Goal: Task Accomplishment & Management: Use online tool/utility

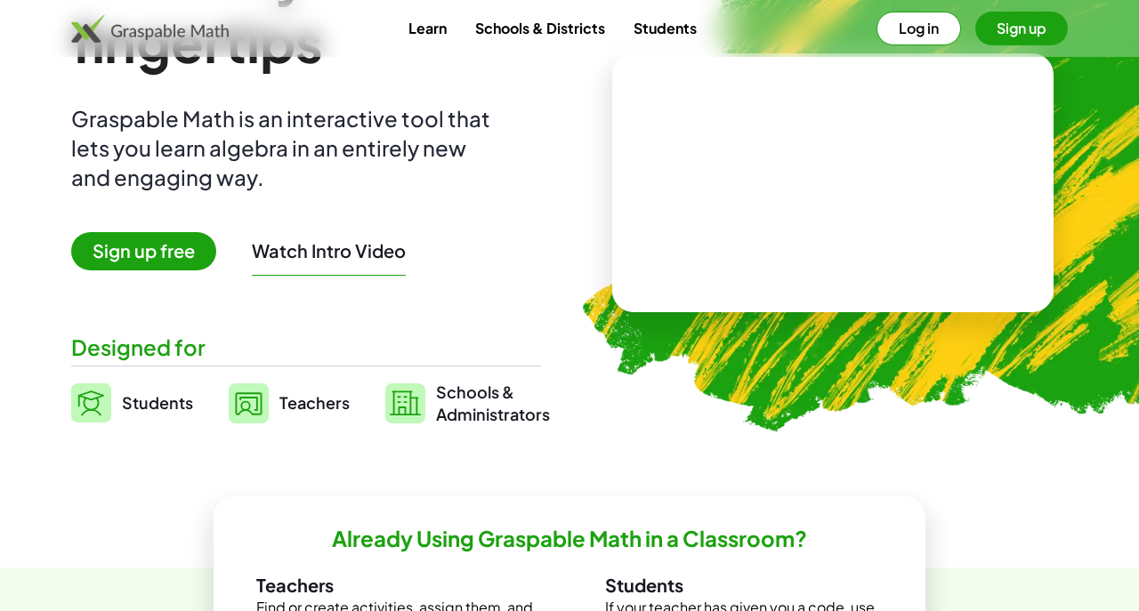
scroll to position [164, 0]
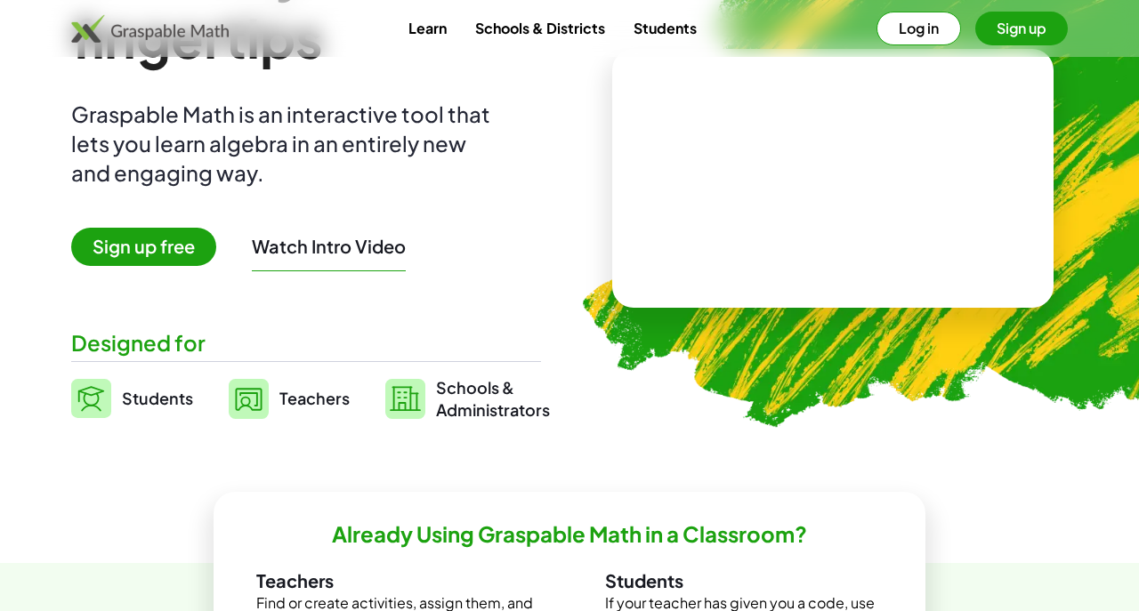
click at [898, 28] on button "Log in" at bounding box center [918, 29] width 85 height 34
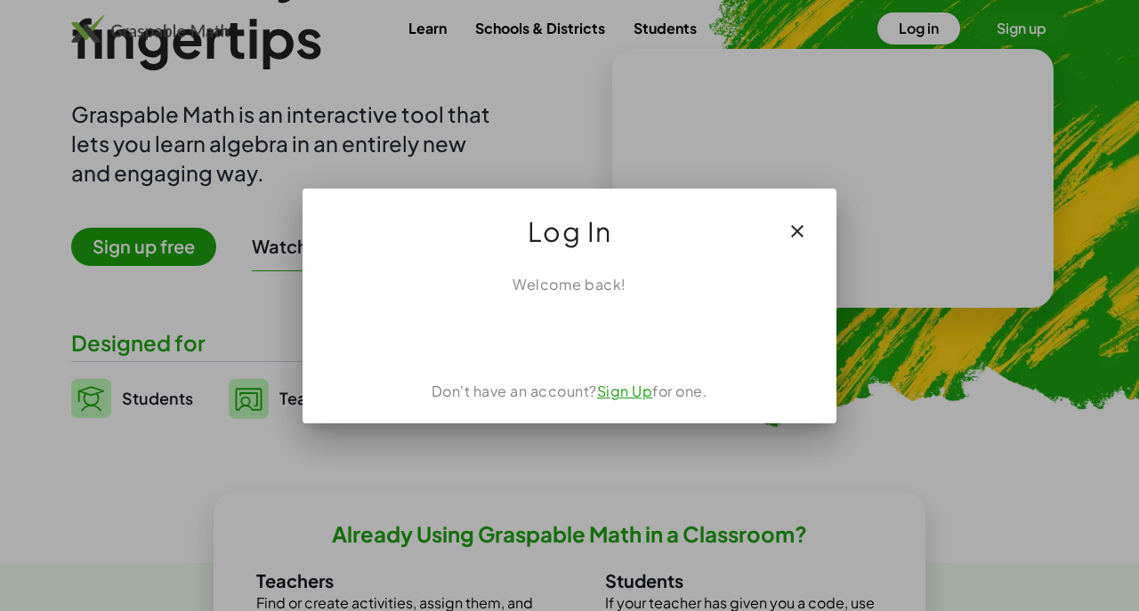
click at [646, 337] on div "Sign in with Google. Opens in new tab" at bounding box center [569, 334] width 164 height 39
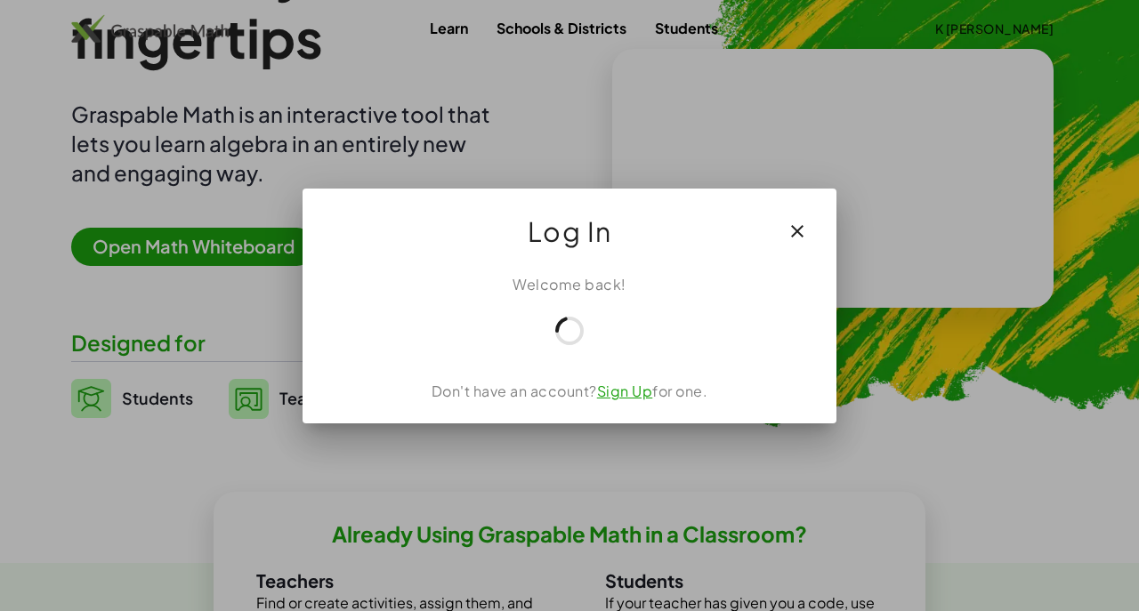
scroll to position [164, 0]
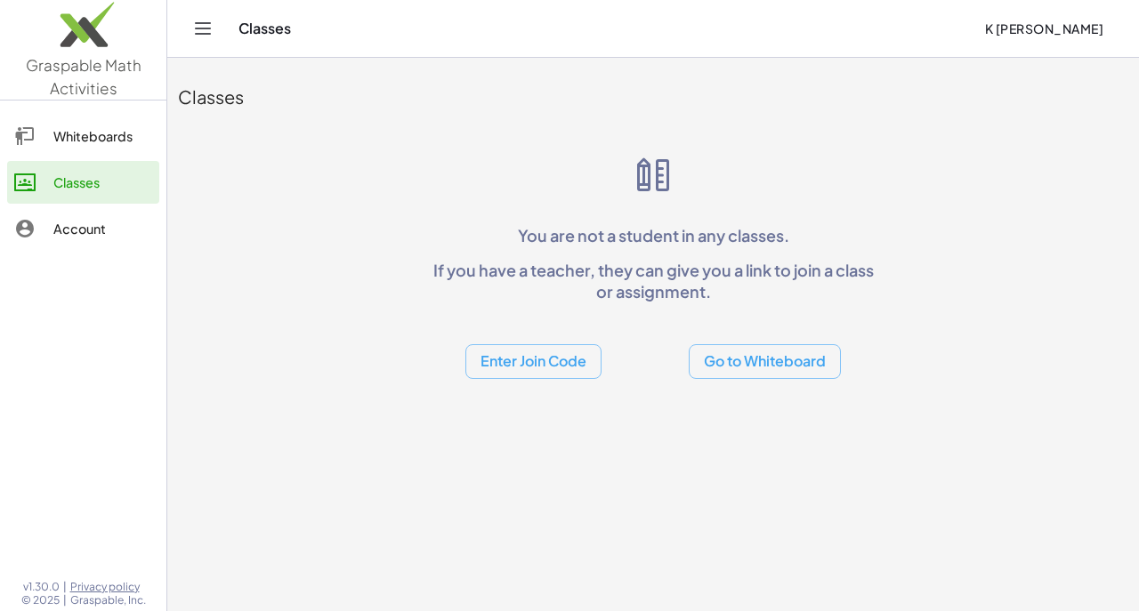
click at [103, 137] on div "Whiteboards" at bounding box center [102, 135] width 99 height 21
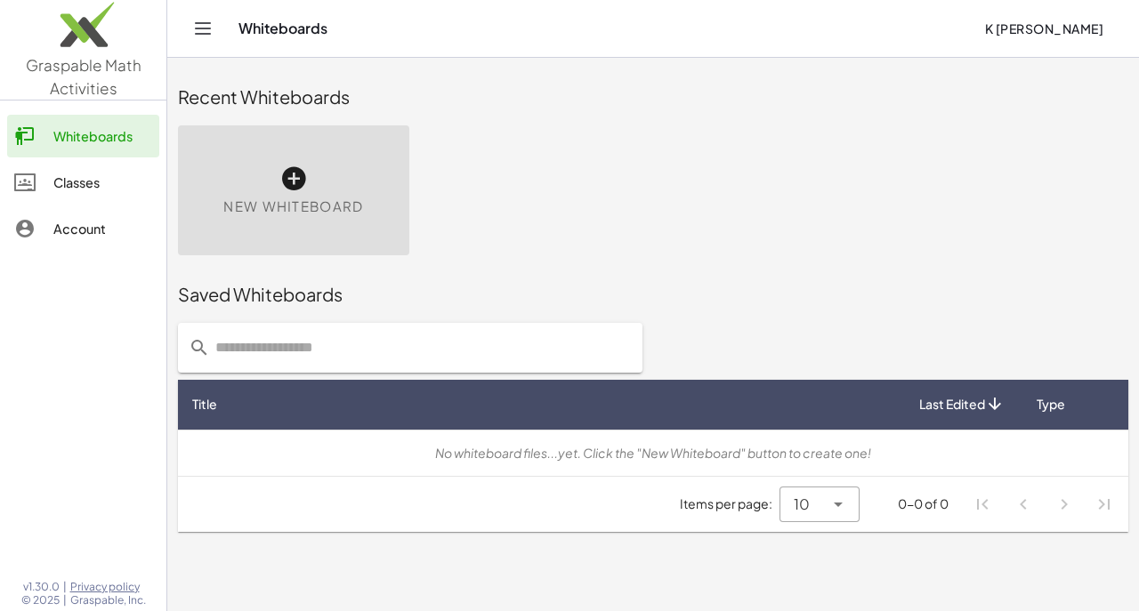
click at [345, 183] on div "New Whiteboard" at bounding box center [293, 190] width 231 height 130
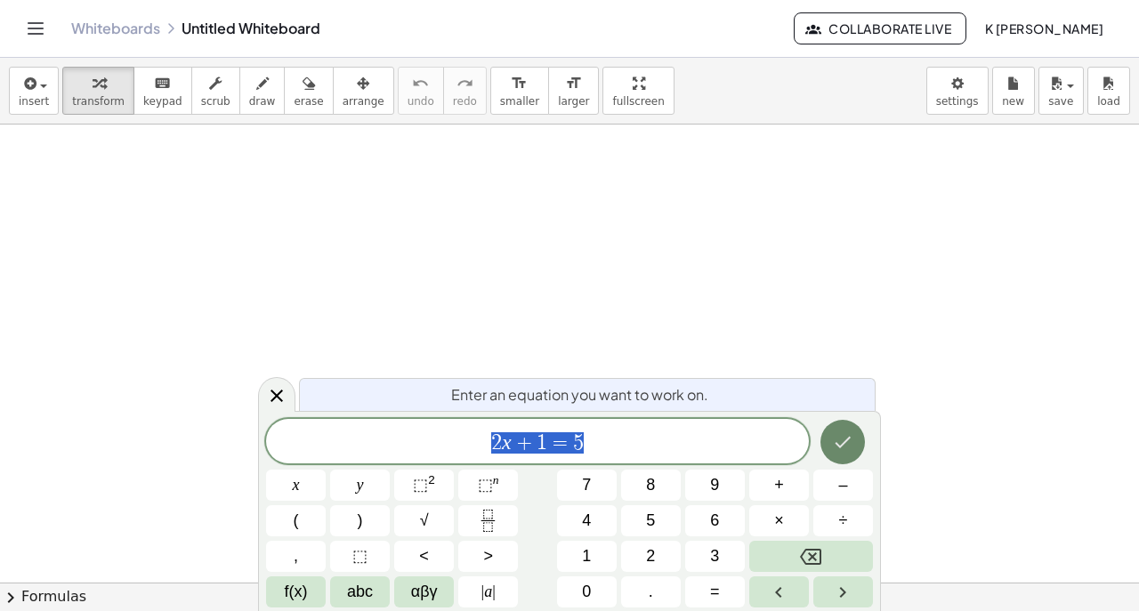
click at [850, 445] on icon "Done" at bounding box center [842, 441] width 21 height 21
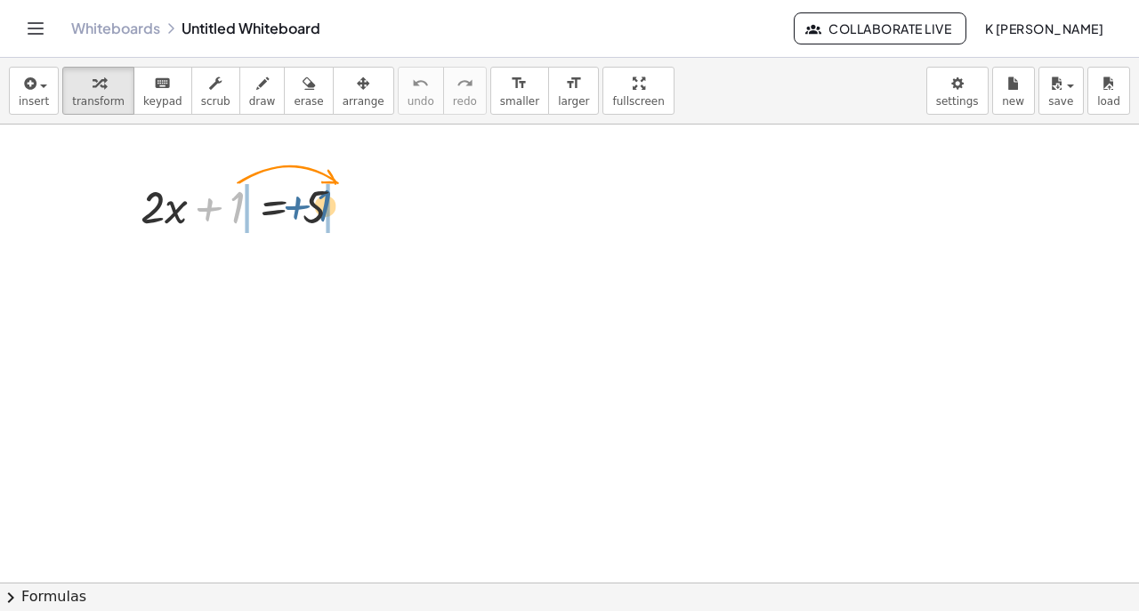
drag, startPoint x: 229, startPoint y: 222, endPoint x: 314, endPoint y: 221, distance: 85.4
click at [315, 221] on div at bounding box center [249, 205] width 235 height 60
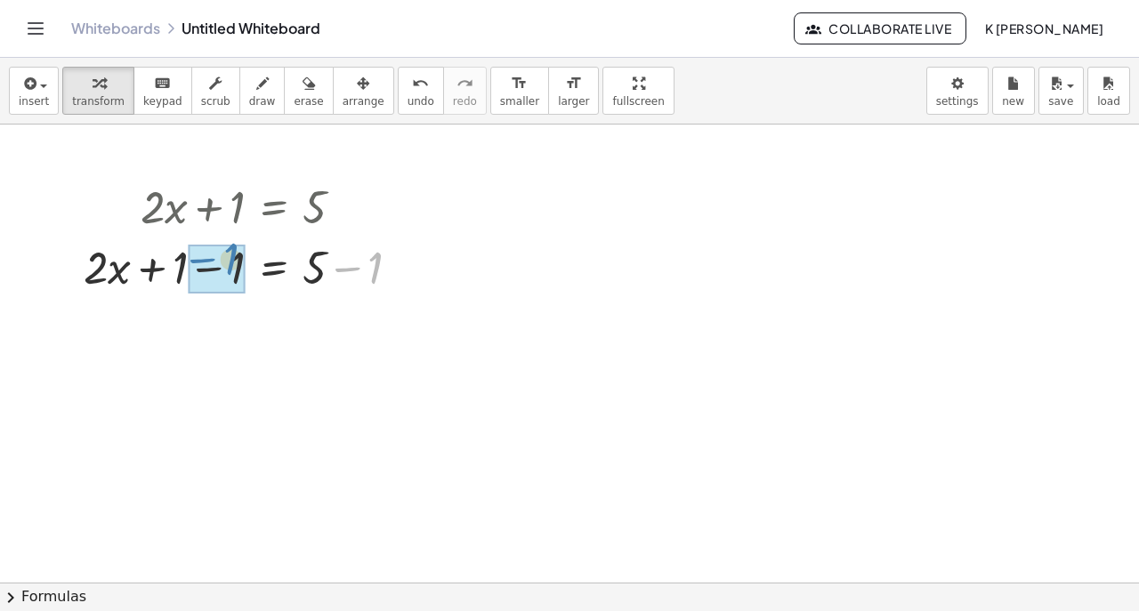
drag, startPoint x: 364, startPoint y: 275, endPoint x: 219, endPoint y: 266, distance: 145.3
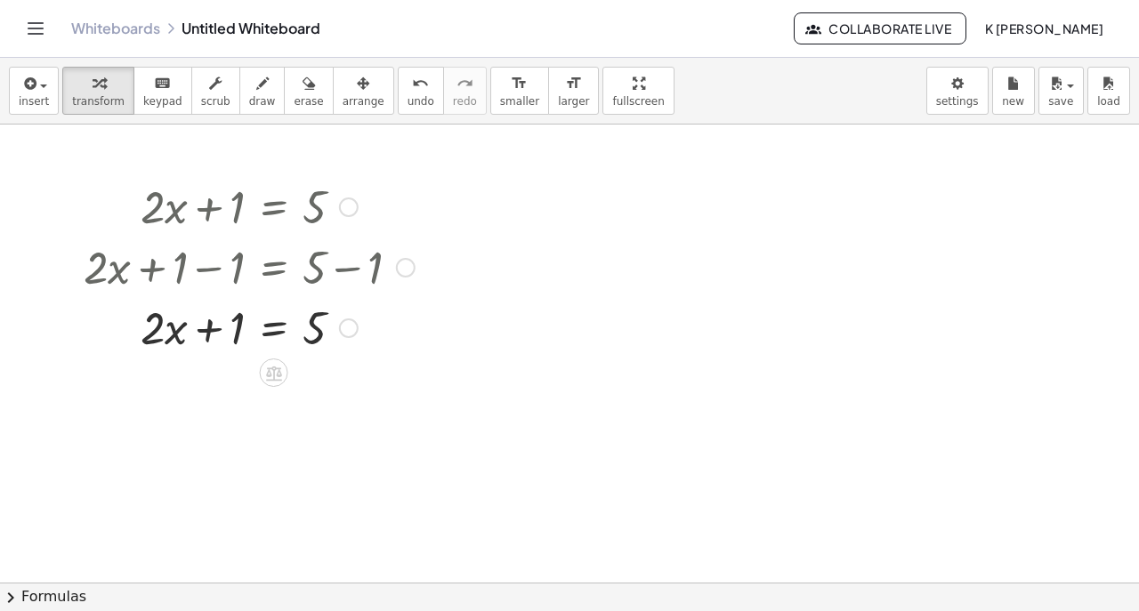
drag, startPoint x: 226, startPoint y: 271, endPoint x: 226, endPoint y: 282, distance: 10.7
click at [226, 282] on div at bounding box center [249, 266] width 349 height 60
drag, startPoint x: 235, startPoint y: 333, endPoint x: 240, endPoint y: 321, distance: 12.7
click at [238, 324] on div at bounding box center [249, 326] width 349 height 60
drag, startPoint x: 309, startPoint y: 332, endPoint x: 203, endPoint y: 331, distance: 105.9
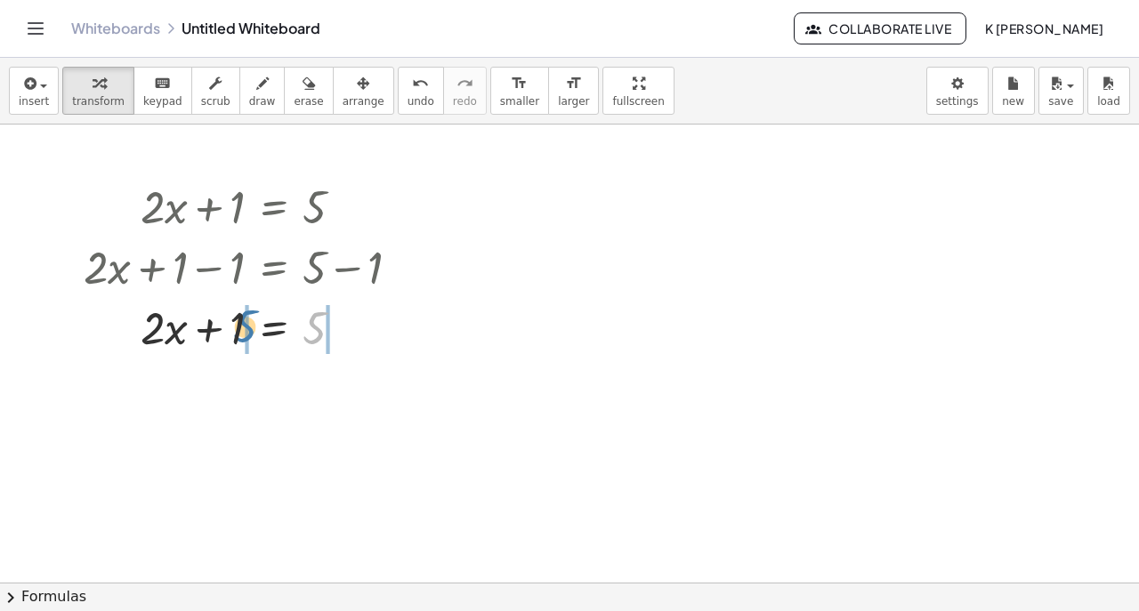
click at [203, 331] on div at bounding box center [249, 326] width 349 height 60
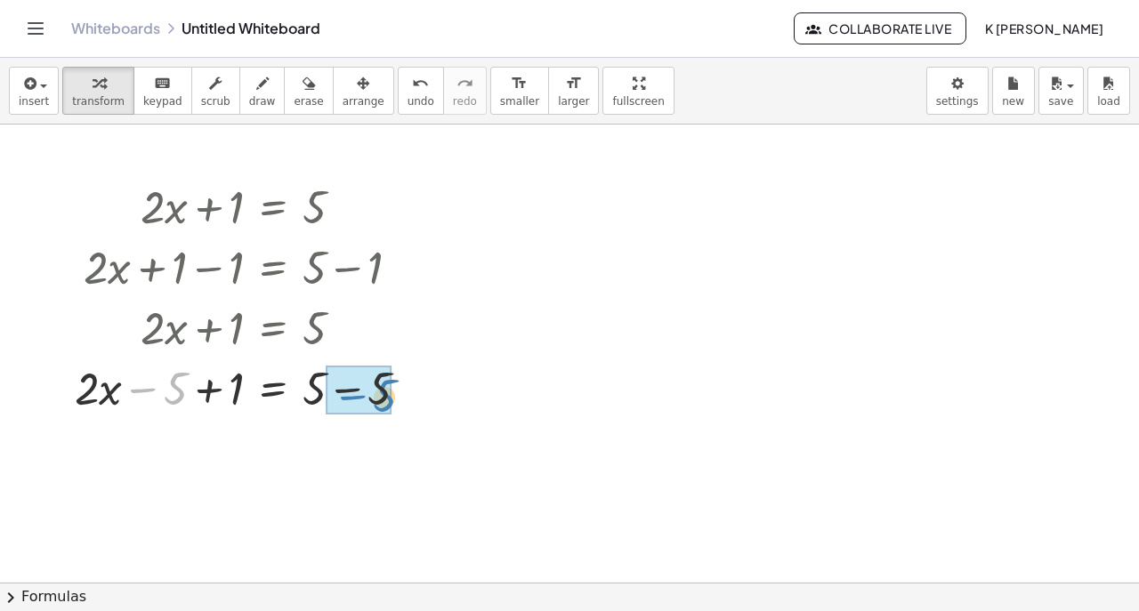
drag, startPoint x: 173, startPoint y: 384, endPoint x: 382, endPoint y: 390, distance: 209.1
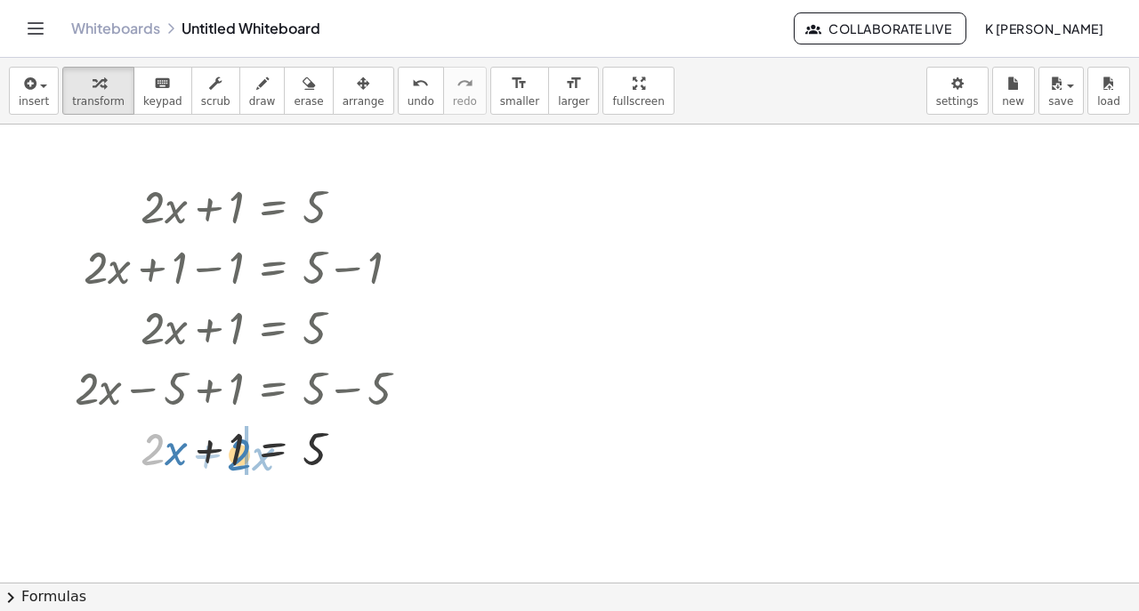
drag, startPoint x: 157, startPoint y: 440, endPoint x: 243, endPoint y: 446, distance: 86.5
click at [243, 446] on div at bounding box center [249, 447] width 366 height 60
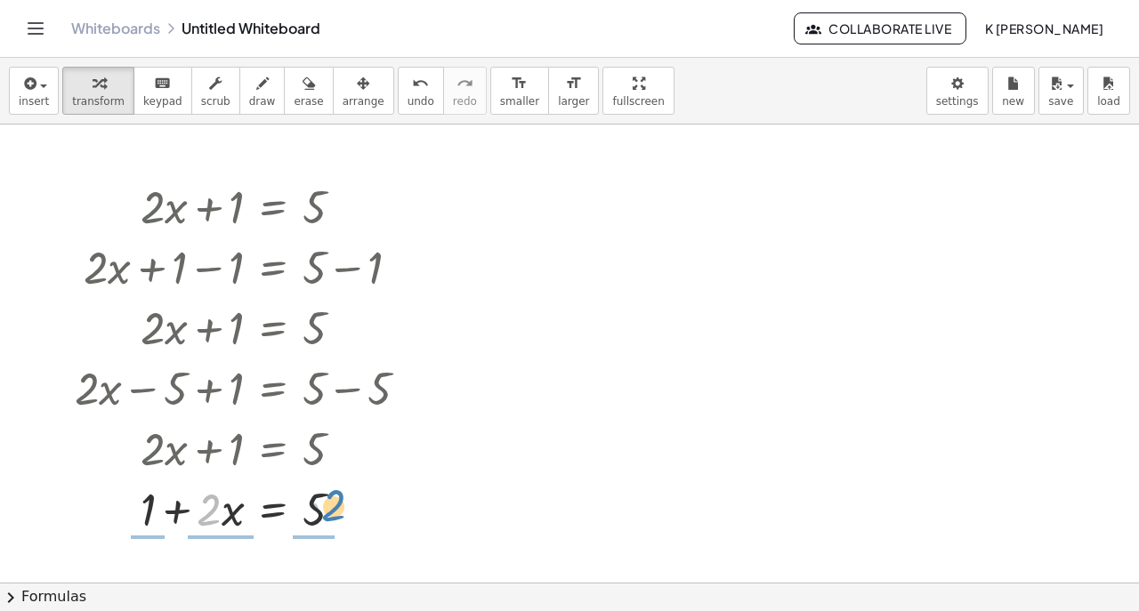
drag, startPoint x: 206, startPoint y: 518, endPoint x: 327, endPoint y: 509, distance: 121.3
click at [327, 510] on div at bounding box center [249, 508] width 366 height 60
drag, startPoint x: 323, startPoint y: 533, endPoint x: 229, endPoint y: 526, distance: 94.6
click at [229, 526] on div at bounding box center [249, 507] width 366 height 89
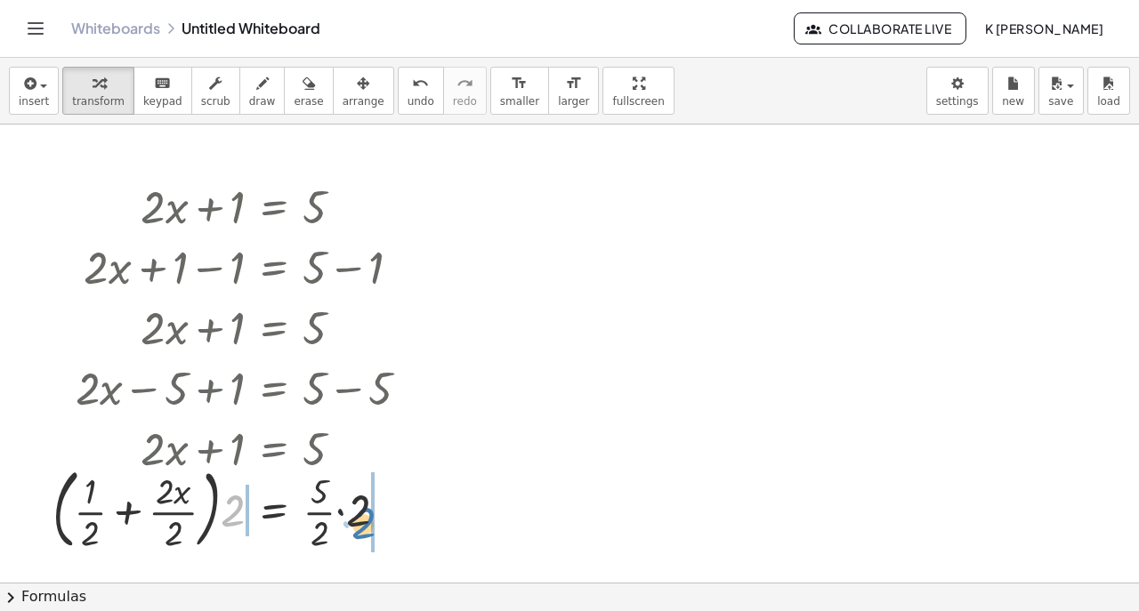
drag, startPoint x: 235, startPoint y: 517, endPoint x: 365, endPoint y: 521, distance: 130.0
click at [365, 521] on div at bounding box center [238, 508] width 389 height 96
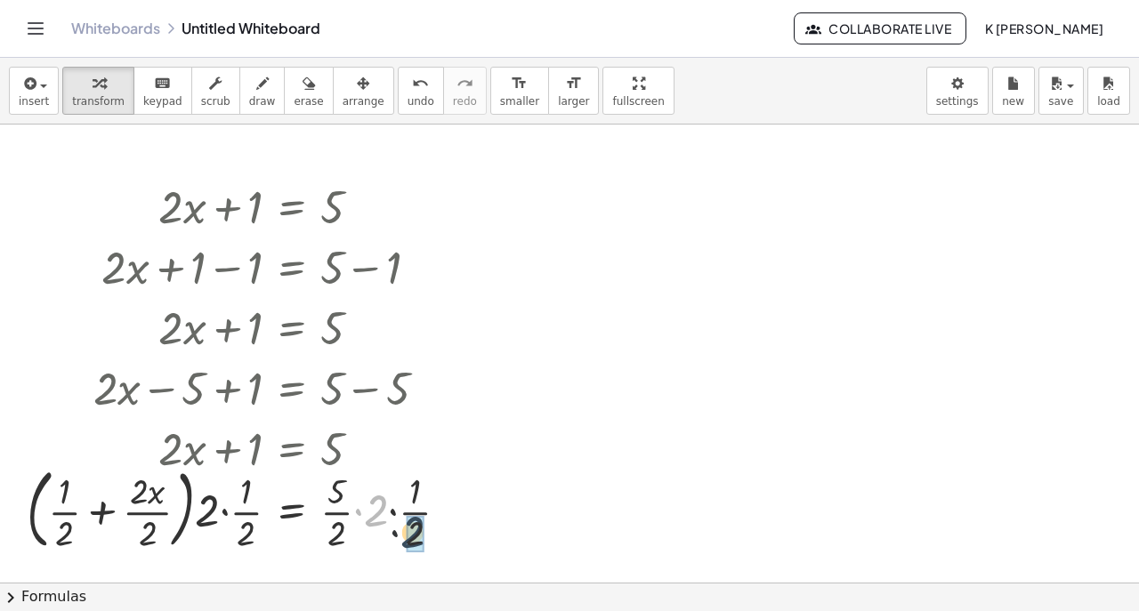
drag, startPoint x: 373, startPoint y: 511, endPoint x: 414, endPoint y: 550, distance: 56.6
drag, startPoint x: 340, startPoint y: 529, endPoint x: 249, endPoint y: 533, distance: 90.8
click at [249, 533] on div at bounding box center [233, 508] width 431 height 96
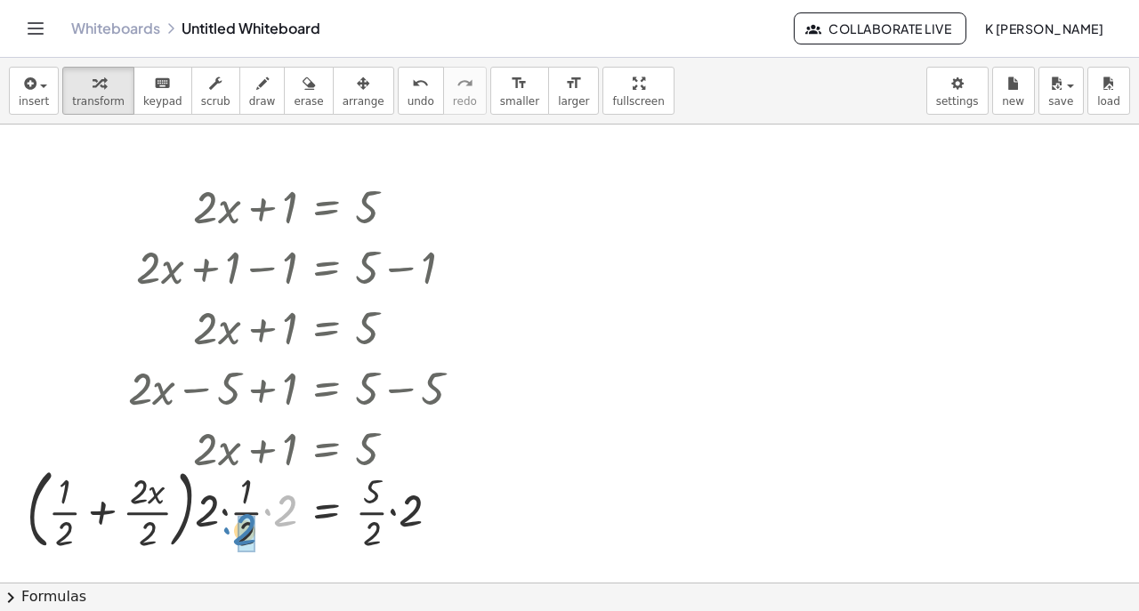
drag, startPoint x: 285, startPoint y: 515, endPoint x: 246, endPoint y: 536, distance: 43.8
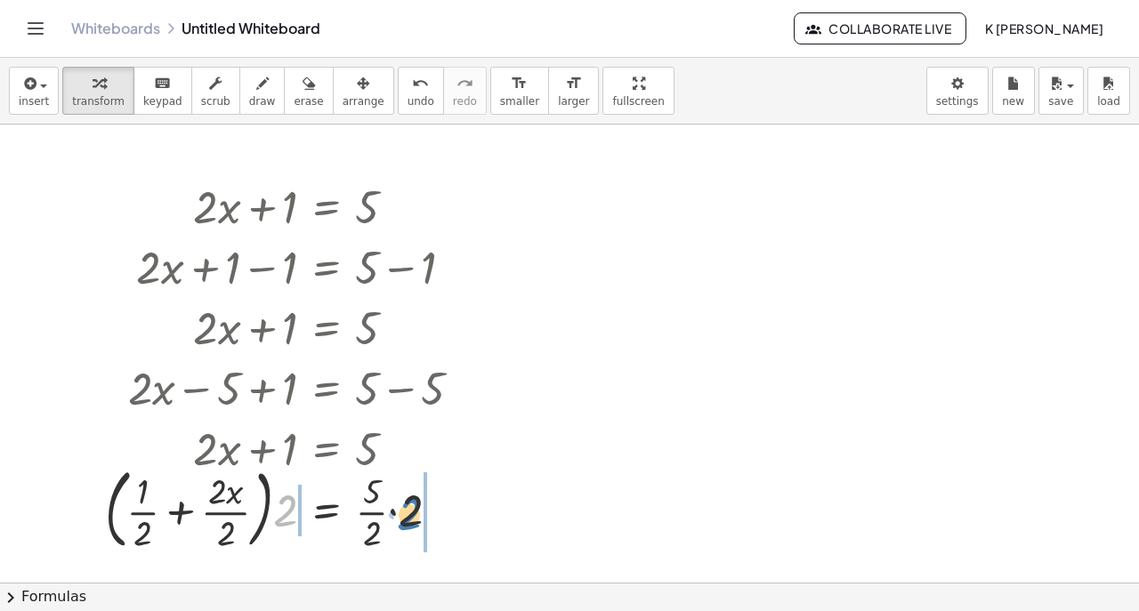
drag, startPoint x: 280, startPoint y: 515, endPoint x: 407, endPoint y: 514, distance: 126.3
click at [407, 514] on div at bounding box center [290, 508] width 389 height 96
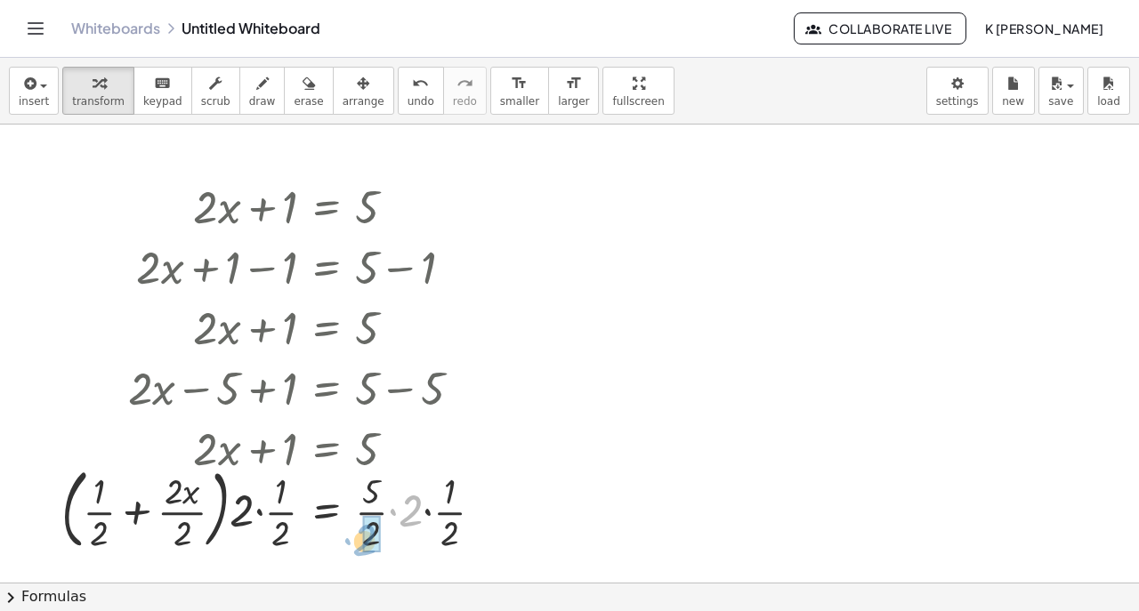
drag, startPoint x: 411, startPoint y: 519, endPoint x: 369, endPoint y: 548, distance: 51.1
drag, startPoint x: 404, startPoint y: 531, endPoint x: 361, endPoint y: 518, distance: 44.7
drag, startPoint x: 378, startPoint y: 532, endPoint x: 388, endPoint y: 485, distance: 48.2
click at [388, 485] on div at bounding box center [267, 508] width 431 height 96
drag, startPoint x: 375, startPoint y: 540, endPoint x: 374, endPoint y: 499, distance: 40.9
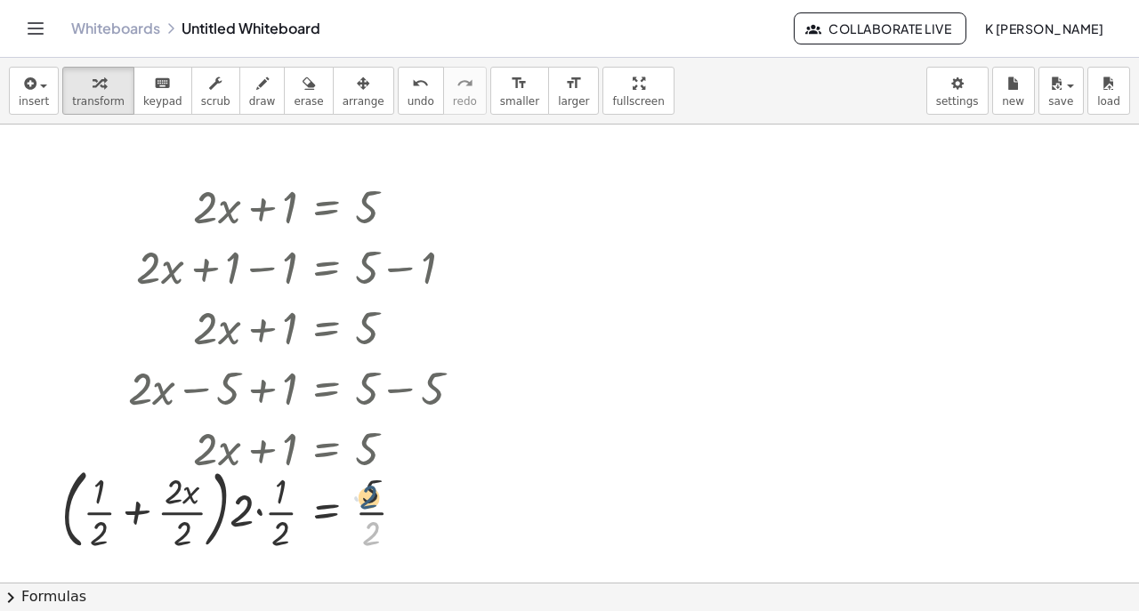
click at [374, 499] on div at bounding box center [267, 508] width 431 height 96
drag, startPoint x: 374, startPoint y: 491, endPoint x: 368, endPoint y: 537, distance: 46.6
click at [368, 538] on div at bounding box center [267, 508] width 431 height 96
drag, startPoint x: 286, startPoint y: 534, endPoint x: 286, endPoint y: 489, distance: 44.5
click at [286, 489] on div at bounding box center [267, 508] width 431 height 96
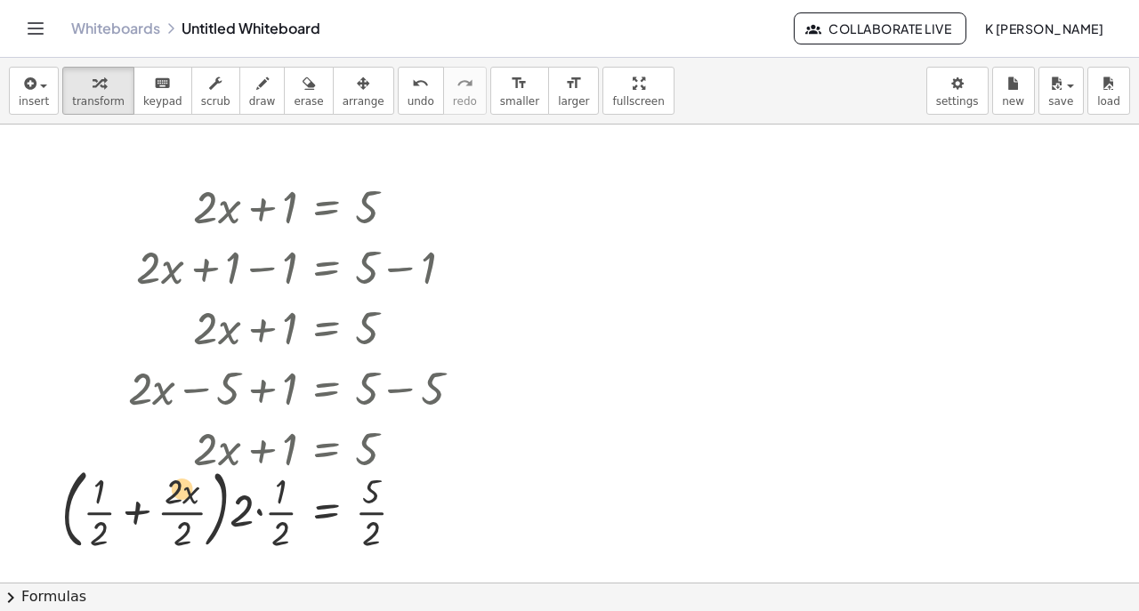
click at [181, 483] on div at bounding box center [267, 508] width 431 height 96
drag, startPoint x: 176, startPoint y: 541, endPoint x: 93, endPoint y: 534, distance: 83.0
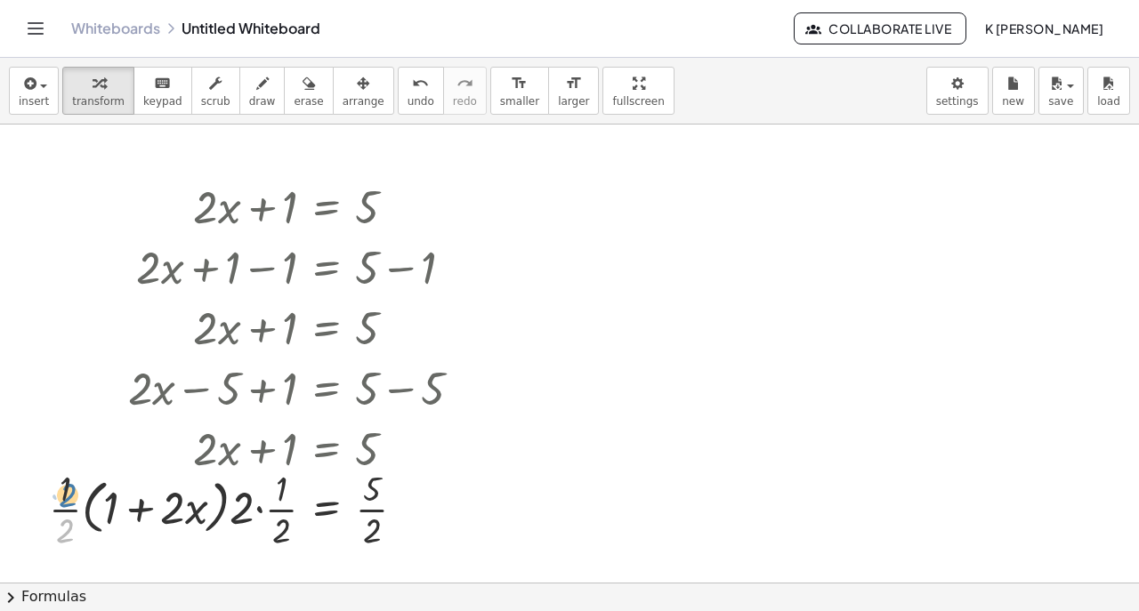
drag, startPoint x: 66, startPoint y: 528, endPoint x: 68, endPoint y: 492, distance: 35.6
click at [68, 492] on div at bounding box center [262, 507] width 445 height 89
drag, startPoint x: 109, startPoint y: 503, endPoint x: 146, endPoint y: 503, distance: 37.4
click at [114, 503] on div at bounding box center [262, 507] width 445 height 89
click at [147, 503] on div at bounding box center [262, 507] width 445 height 89
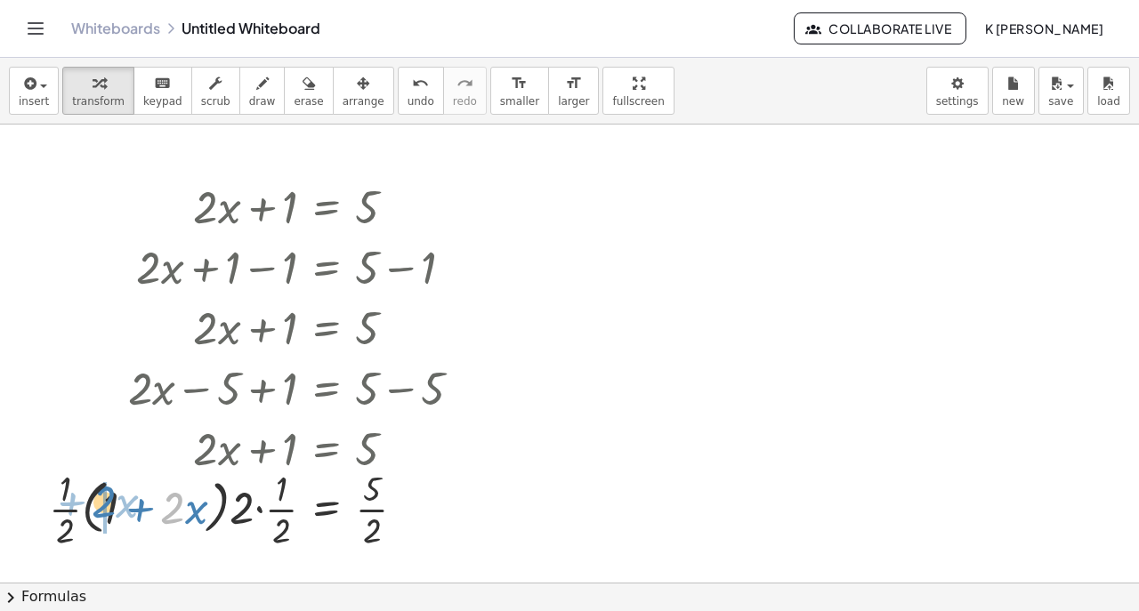
drag, startPoint x: 176, startPoint y: 509, endPoint x: 110, endPoint y: 503, distance: 66.0
click at [109, 503] on div at bounding box center [262, 507] width 445 height 89
drag, startPoint x: 110, startPoint y: 505, endPoint x: 375, endPoint y: 487, distance: 264.8
click at [375, 487] on div at bounding box center [262, 507] width 445 height 89
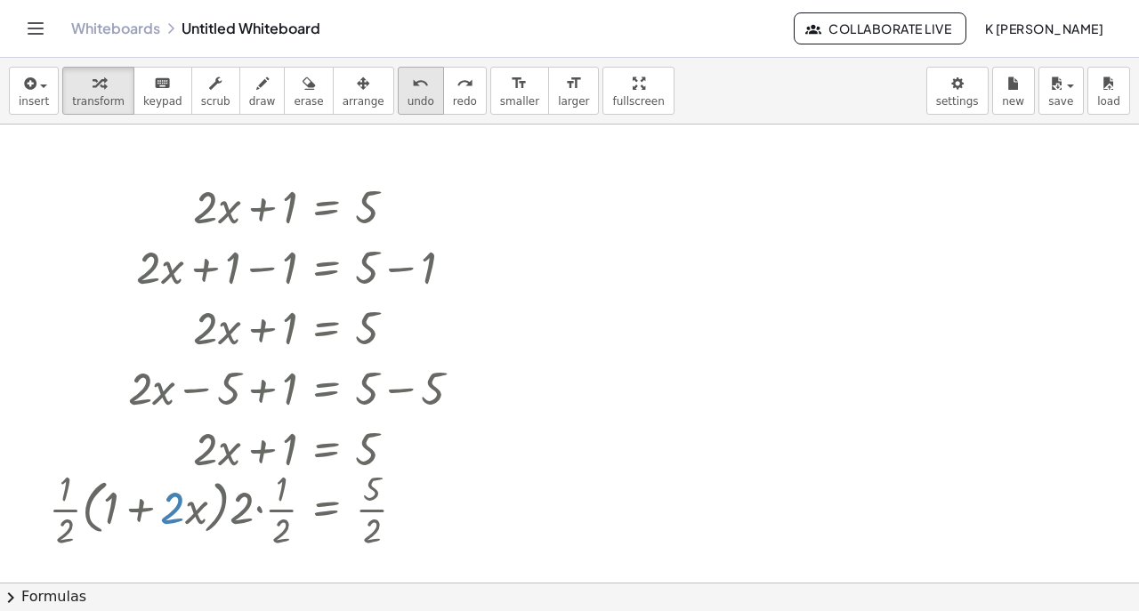
click at [412, 92] on icon "undo" at bounding box center [420, 83] width 17 height 21
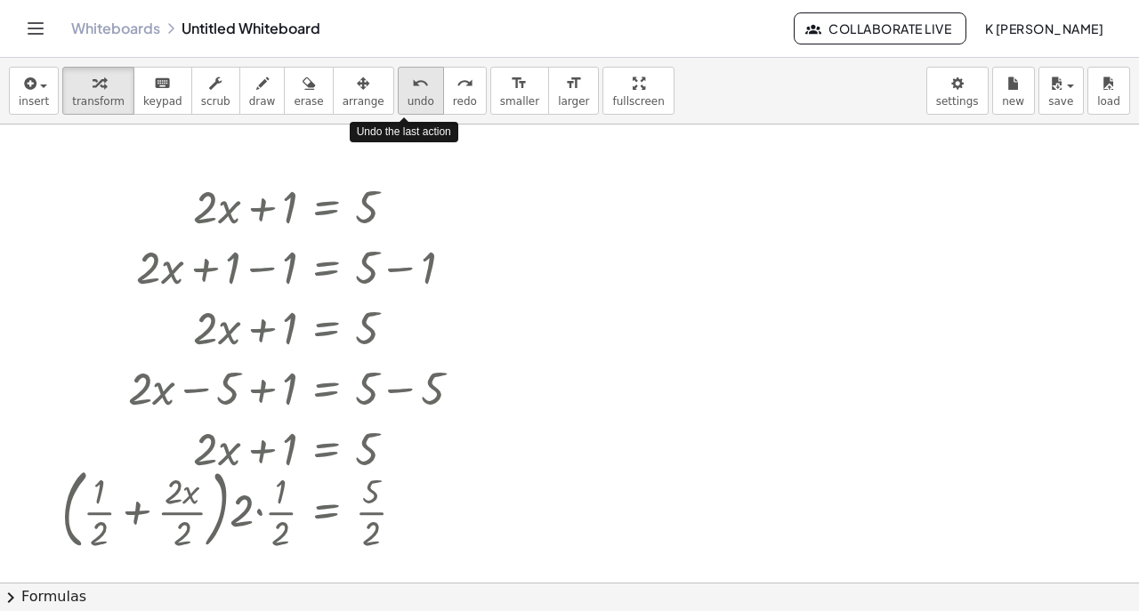
click at [407, 95] on span "undo" at bounding box center [420, 101] width 27 height 12
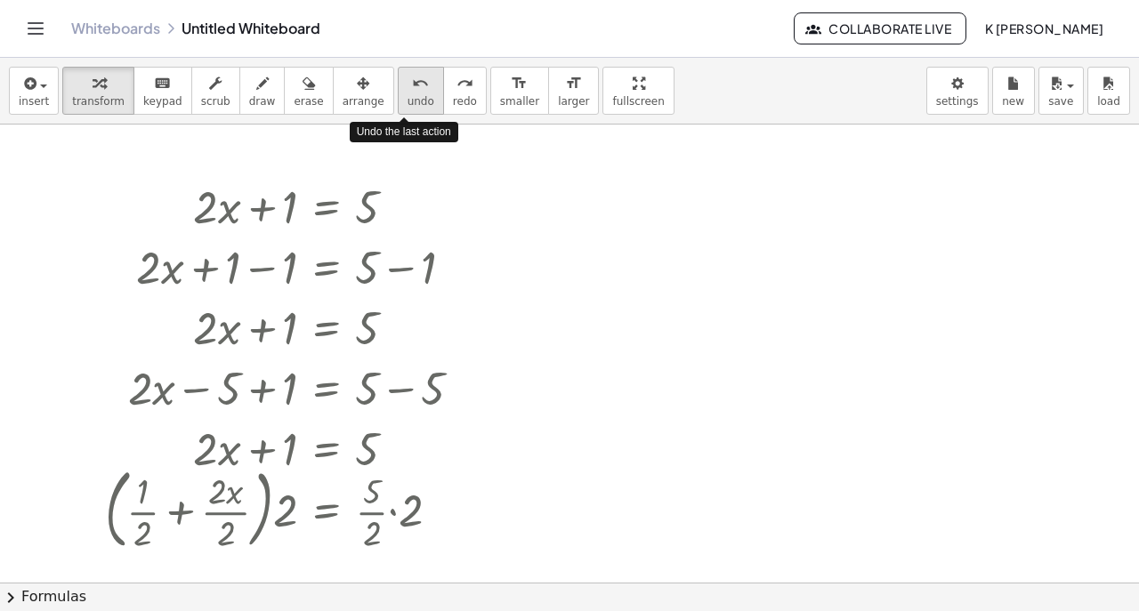
click at [407, 95] on span "undo" at bounding box center [420, 101] width 27 height 12
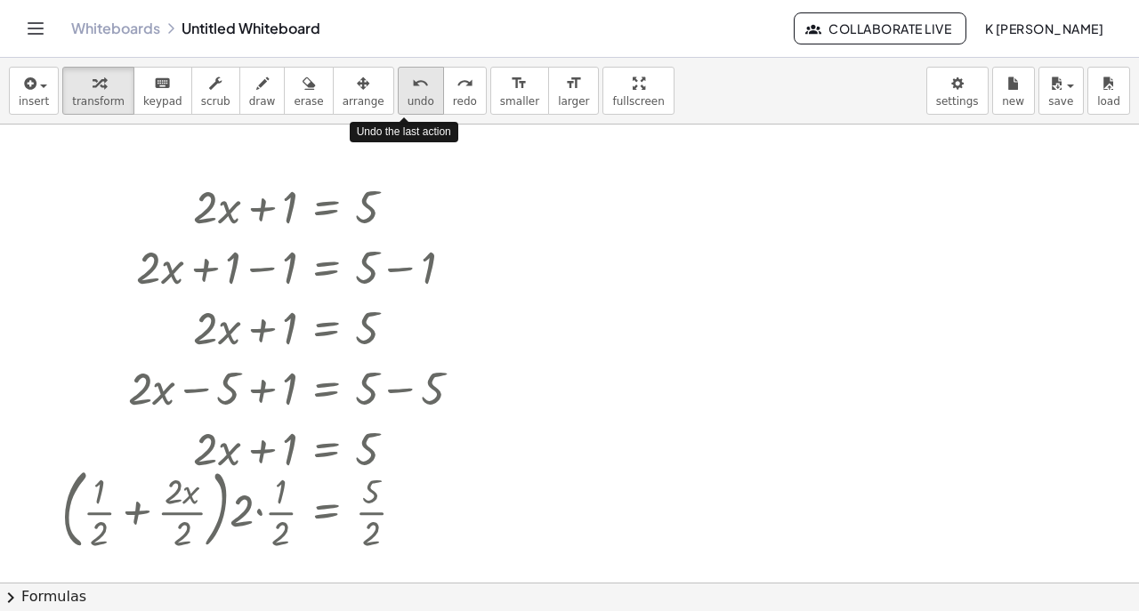
click at [407, 95] on span "undo" at bounding box center [420, 101] width 27 height 12
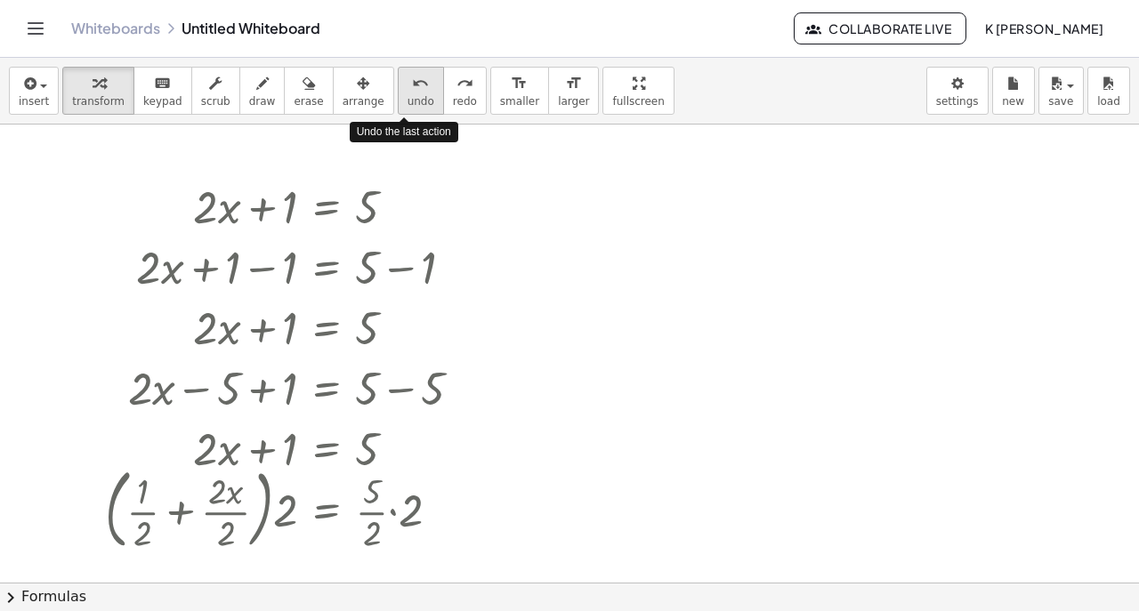
click at [407, 95] on span "undo" at bounding box center [420, 101] width 27 height 12
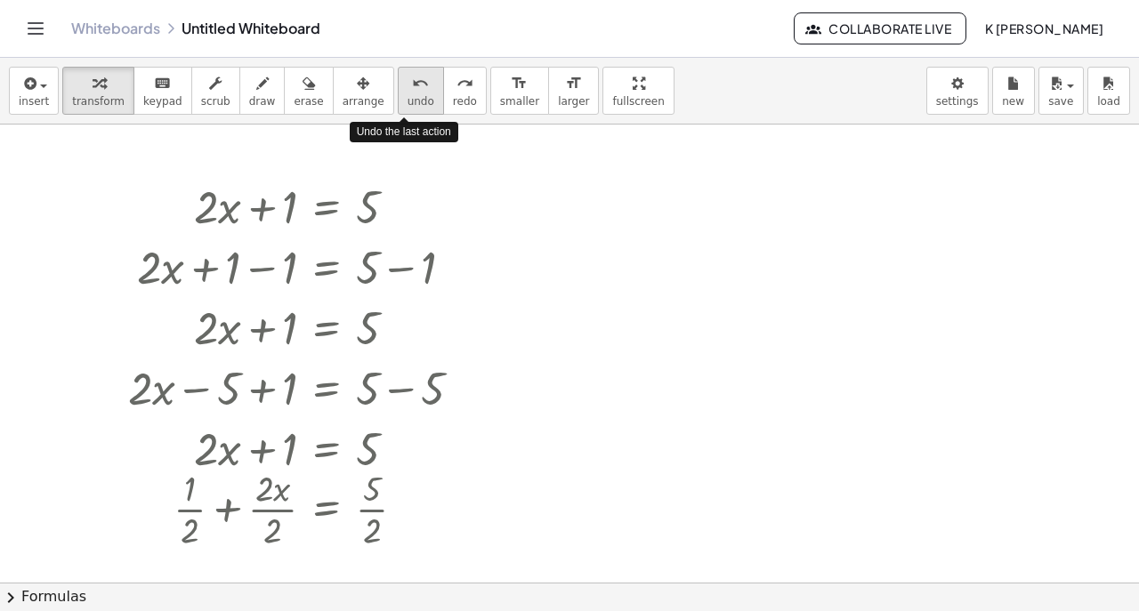
click at [407, 95] on span "undo" at bounding box center [420, 101] width 27 height 12
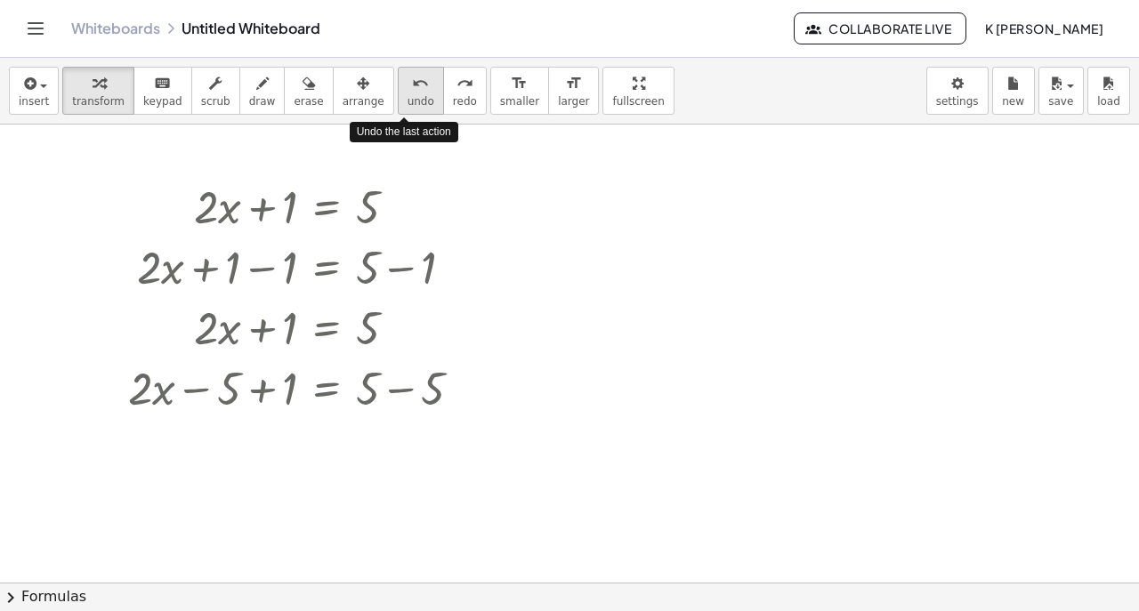
click at [407, 95] on span "undo" at bounding box center [420, 101] width 27 height 12
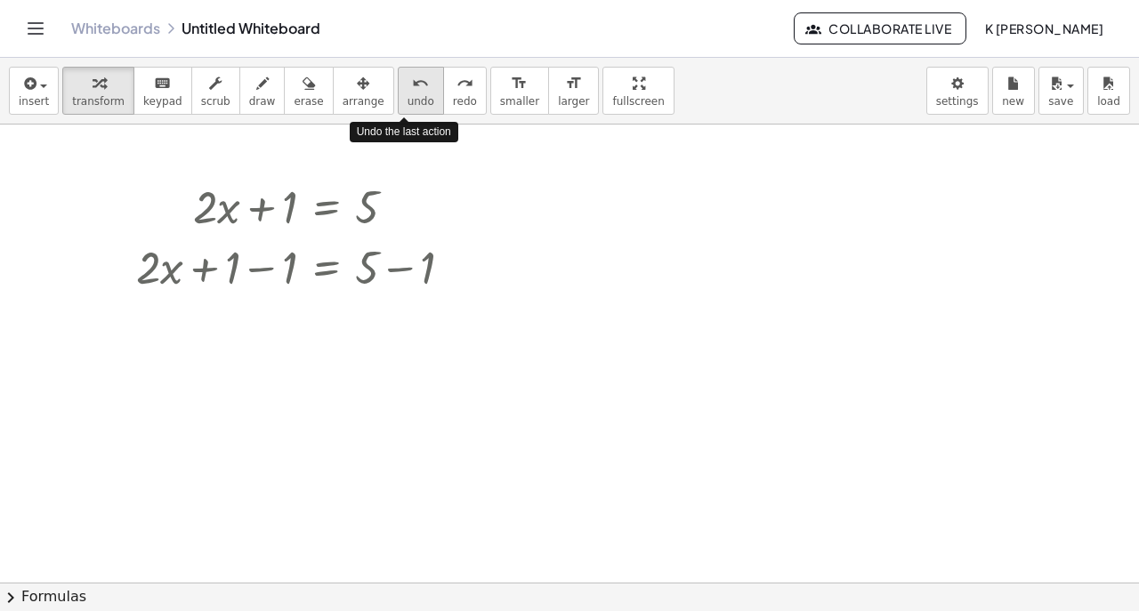
click at [407, 95] on span "undo" at bounding box center [420, 101] width 27 height 12
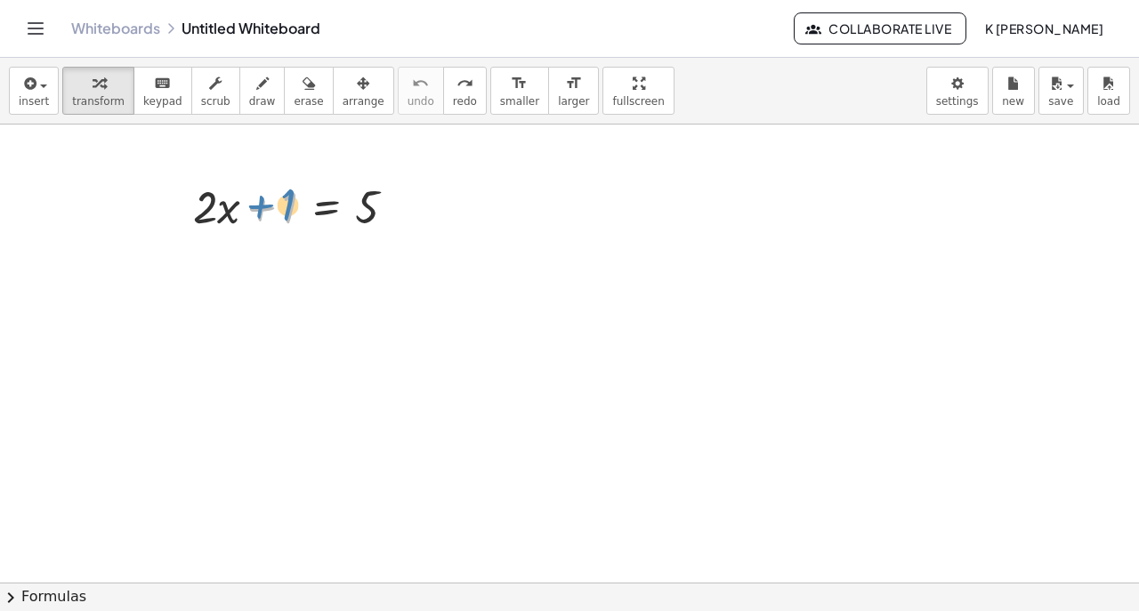
click at [284, 200] on div at bounding box center [301, 205] width 235 height 60
drag, startPoint x: 203, startPoint y: 199, endPoint x: 370, endPoint y: 202, distance: 167.3
click at [370, 202] on div at bounding box center [301, 205] width 235 height 60
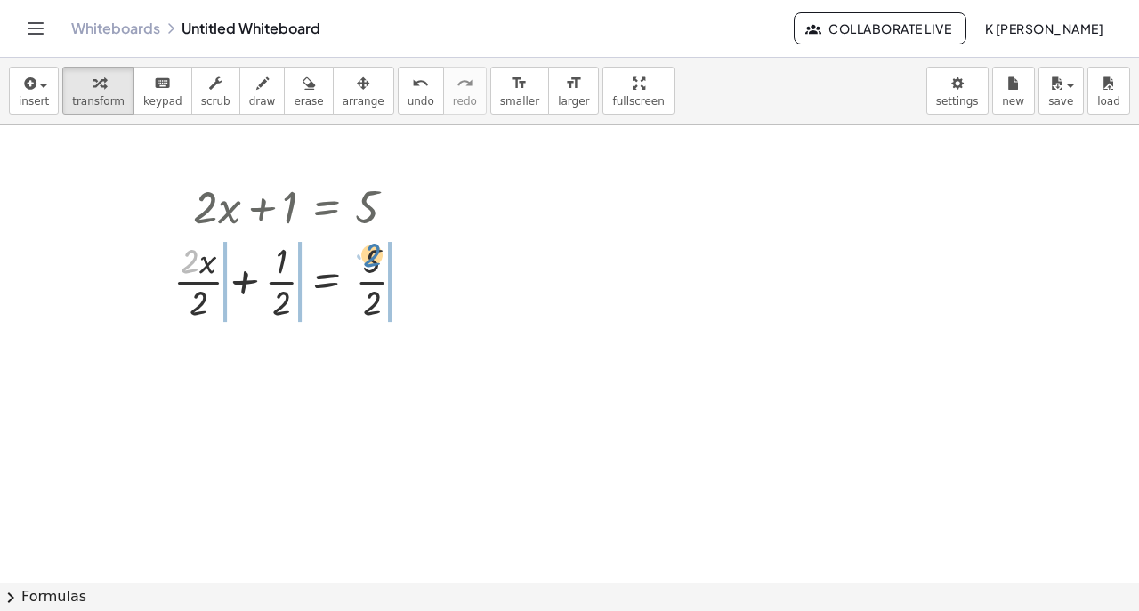
drag, startPoint x: 196, startPoint y: 267, endPoint x: 382, endPoint y: 255, distance: 186.3
click at [382, 257] on div at bounding box center [296, 280] width 263 height 89
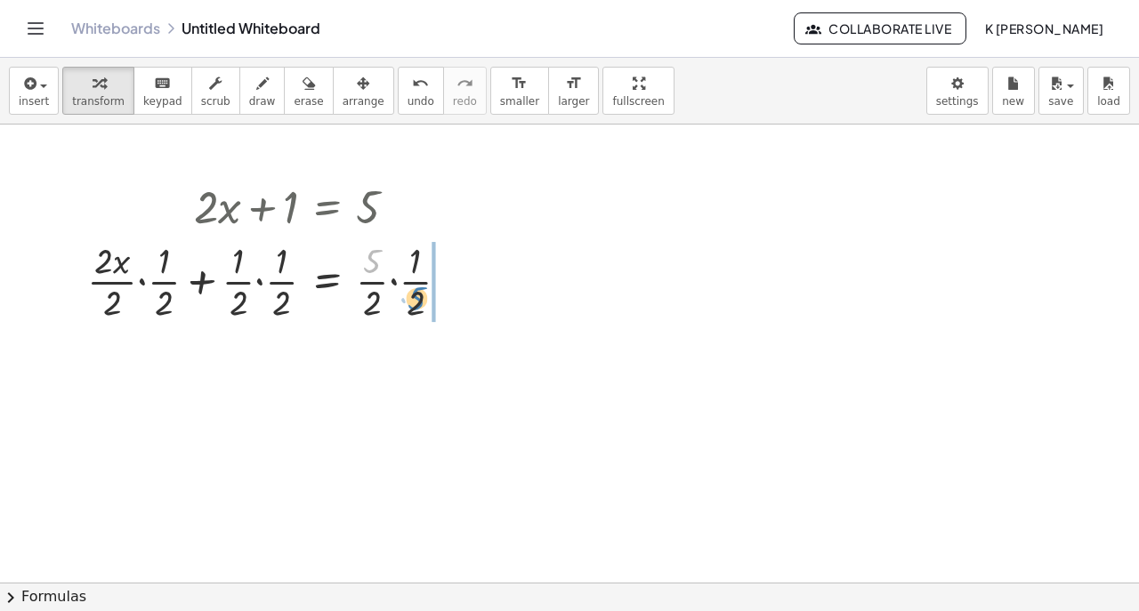
drag, startPoint x: 379, startPoint y: 260, endPoint x: 424, endPoint y: 296, distance: 58.2
click at [424, 296] on div at bounding box center [274, 280] width 393 height 89
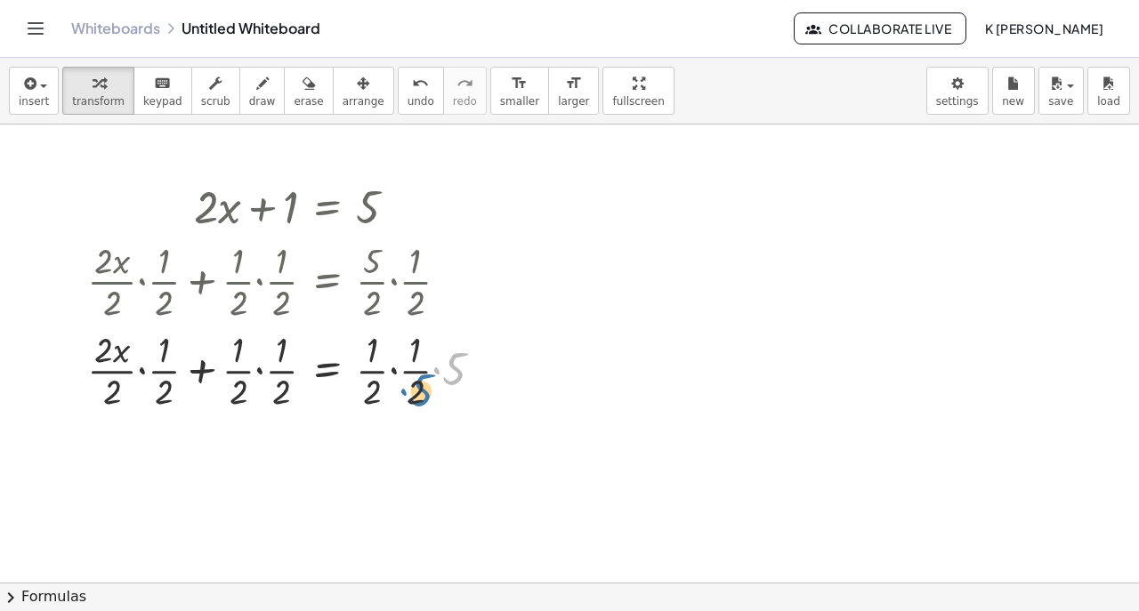
drag, startPoint x: 452, startPoint y: 361, endPoint x: 418, endPoint y: 382, distance: 39.5
click at [418, 382] on div at bounding box center [292, 369] width 428 height 89
drag, startPoint x: 442, startPoint y: 361, endPoint x: 385, endPoint y: 333, distance: 63.7
click at [385, 333] on div at bounding box center [292, 369] width 428 height 89
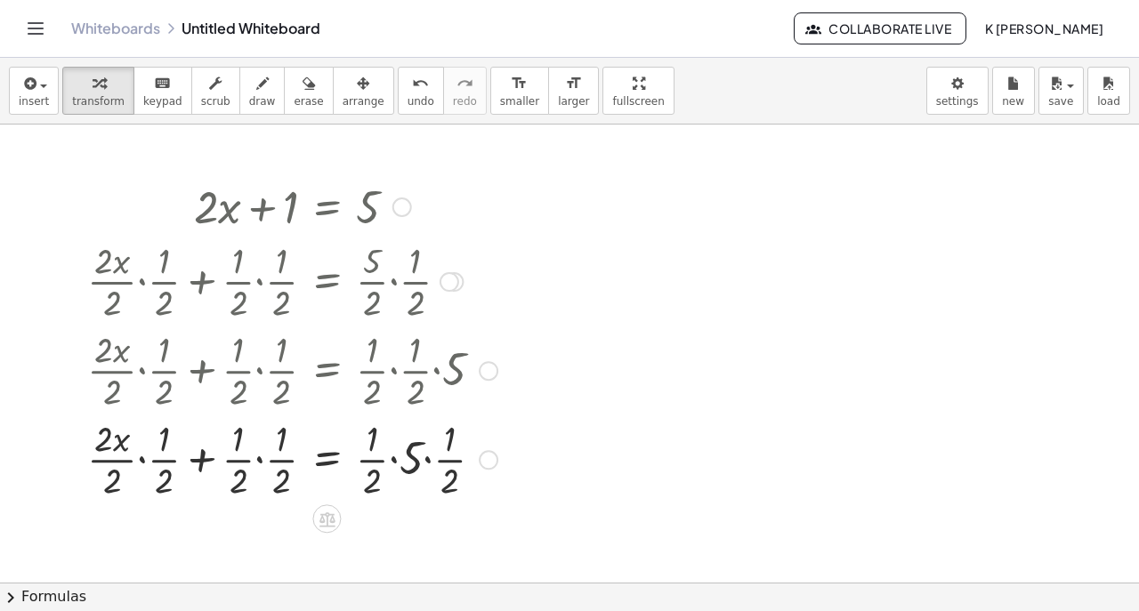
drag, startPoint x: 405, startPoint y: 373, endPoint x: 405, endPoint y: 397, distance: 24.0
click at [405, 391] on div at bounding box center [292, 369] width 428 height 89
drag, startPoint x: 415, startPoint y: 458, endPoint x: 373, endPoint y: 445, distance: 44.7
click at [373, 445] on div at bounding box center [292, 458] width 428 height 89
drag, startPoint x: 369, startPoint y: 479, endPoint x: 376, endPoint y: 437, distance: 42.4
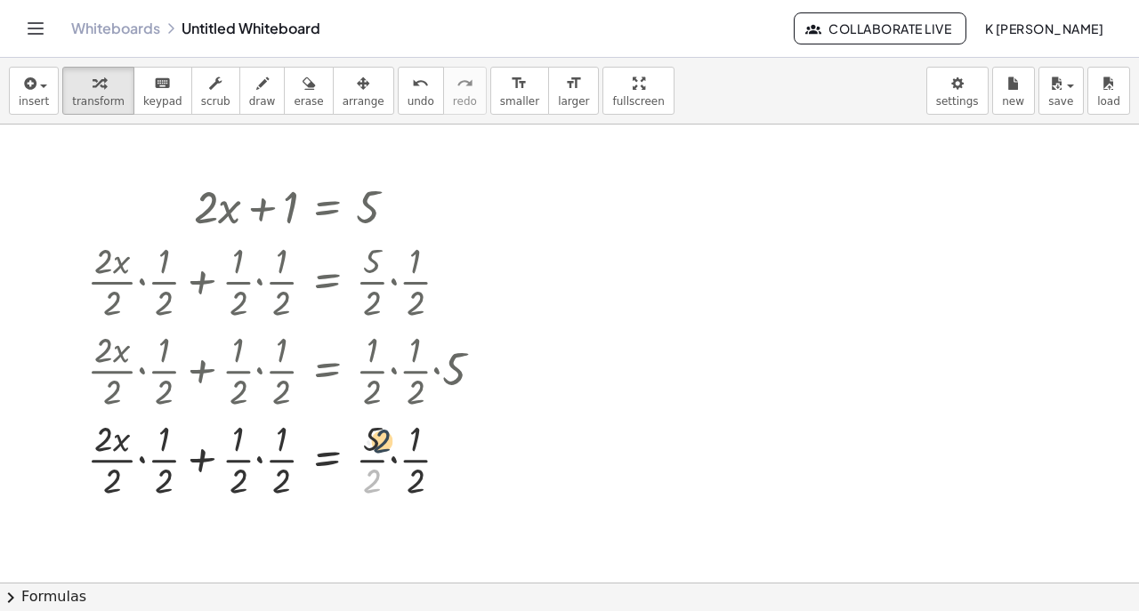
click at [376, 437] on div at bounding box center [292, 458] width 428 height 89
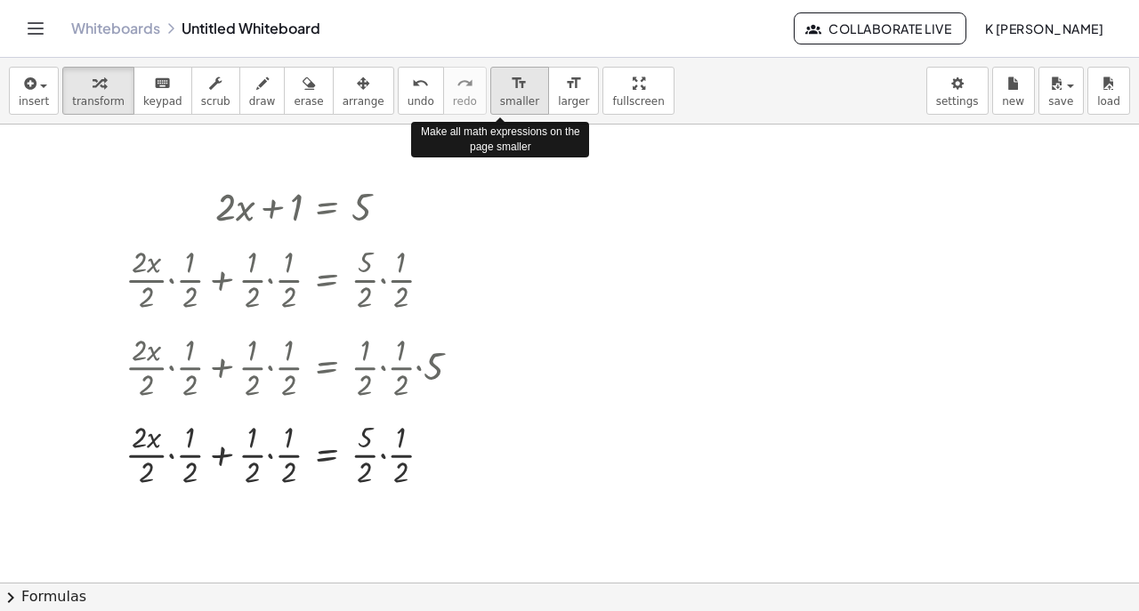
click at [517, 92] on div "format_size" at bounding box center [519, 82] width 39 height 21
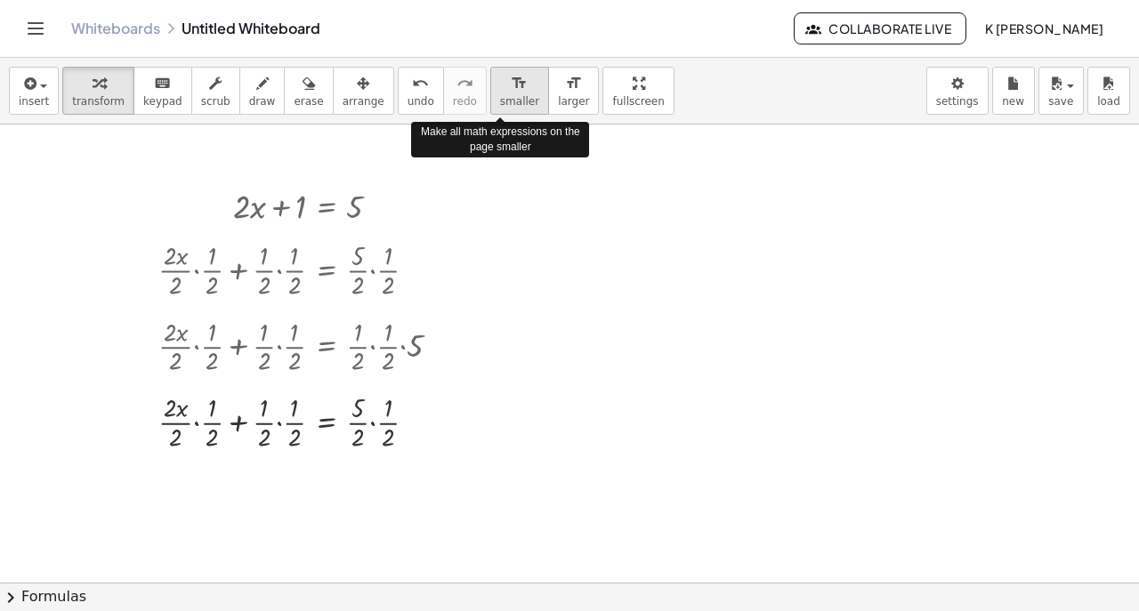
click at [517, 92] on div "format_size" at bounding box center [519, 82] width 39 height 21
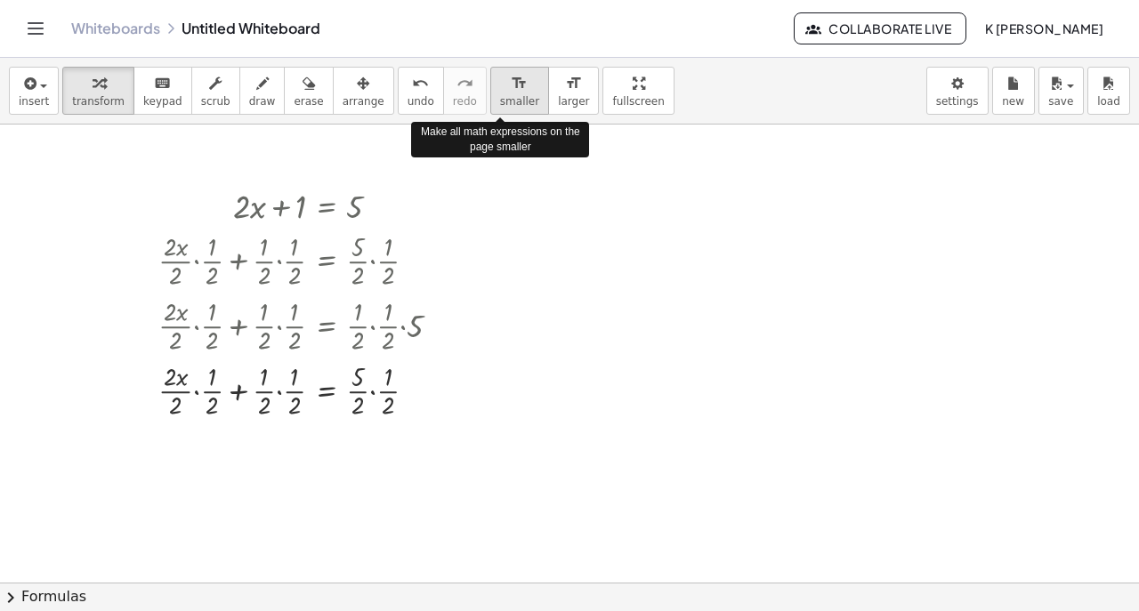
click at [517, 92] on div "format_size" at bounding box center [519, 82] width 39 height 21
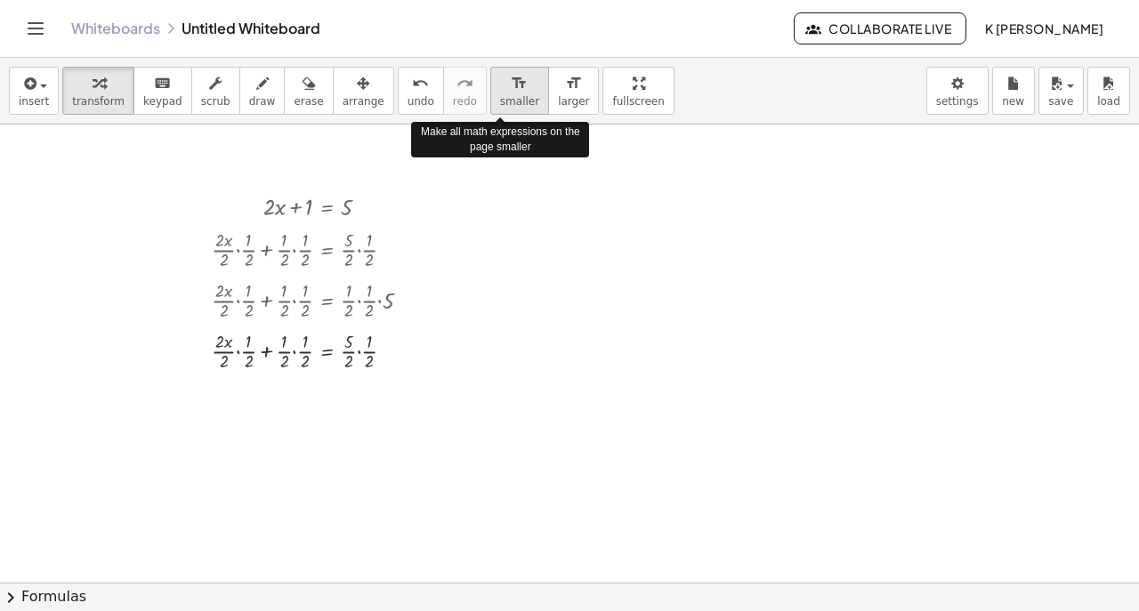
click at [517, 96] on span "smaller" at bounding box center [519, 101] width 39 height 12
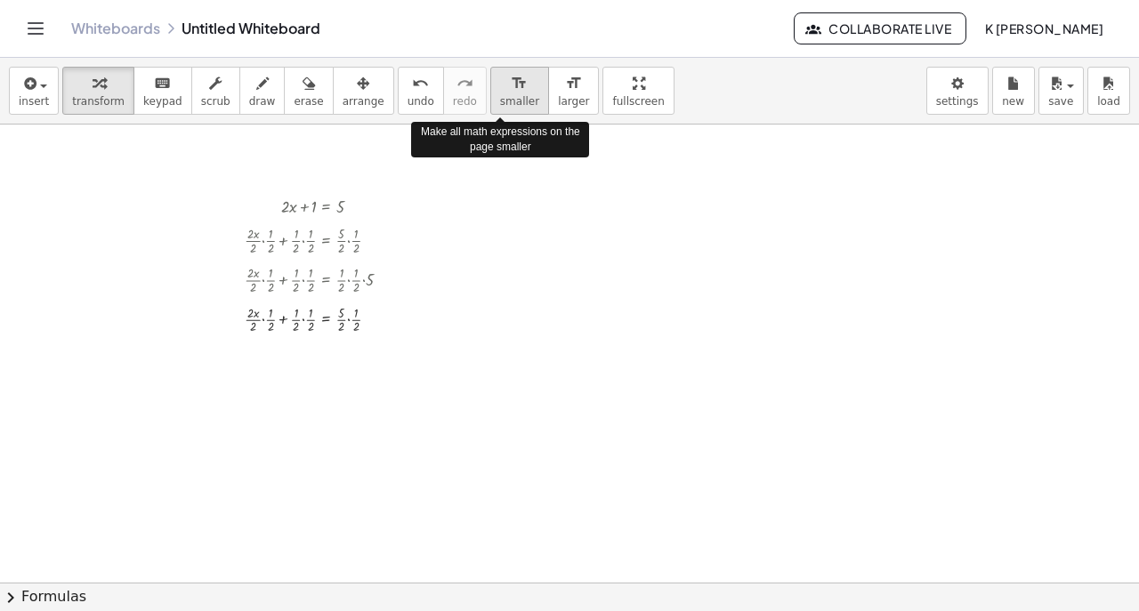
click at [517, 96] on span "smaller" at bounding box center [519, 101] width 39 height 12
click at [517, 100] on span "smaller" at bounding box center [519, 101] width 39 height 12
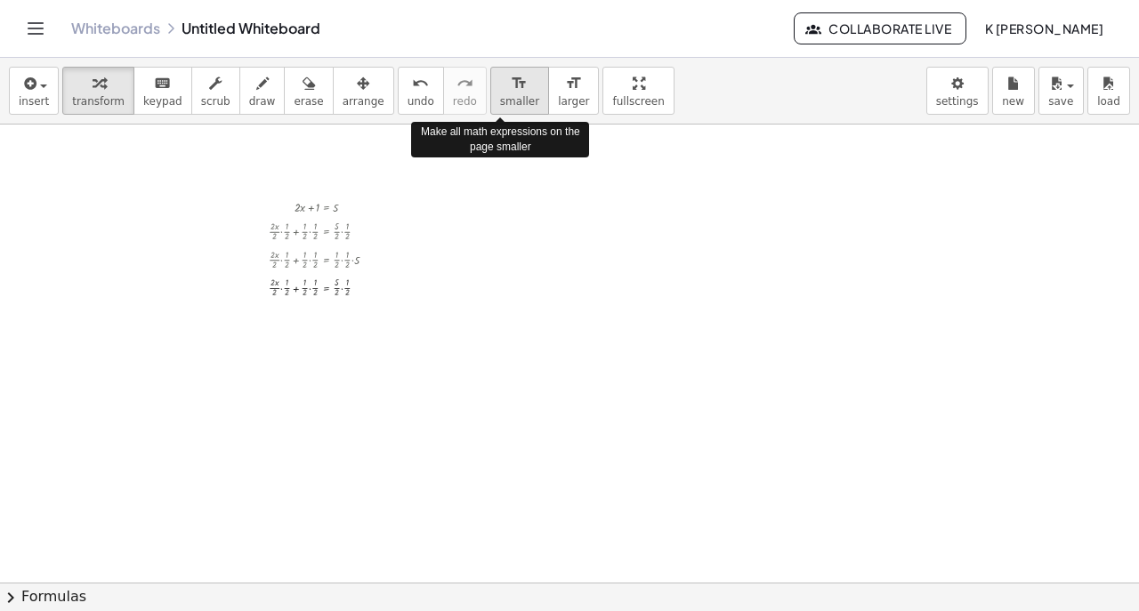
click at [517, 100] on span "smaller" at bounding box center [519, 101] width 39 height 12
click at [519, 93] on button "format_size smaller" at bounding box center [519, 91] width 59 height 48
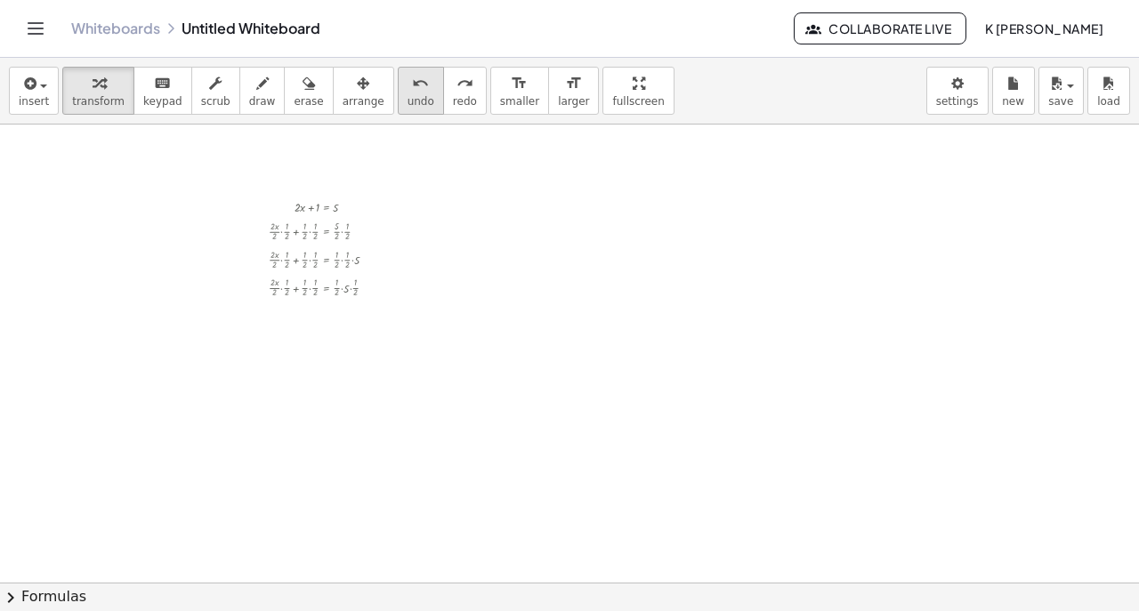
click at [407, 84] on div "undo" at bounding box center [420, 82] width 27 height 21
click at [558, 100] on span "larger" at bounding box center [573, 101] width 31 height 12
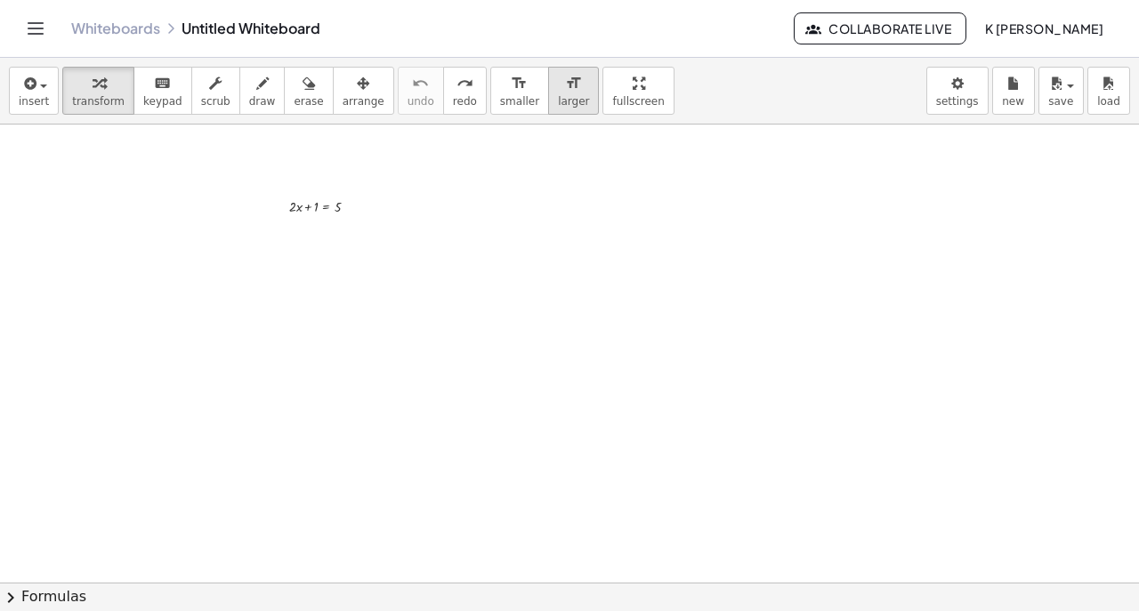
click at [558, 100] on span "larger" at bounding box center [573, 101] width 31 height 12
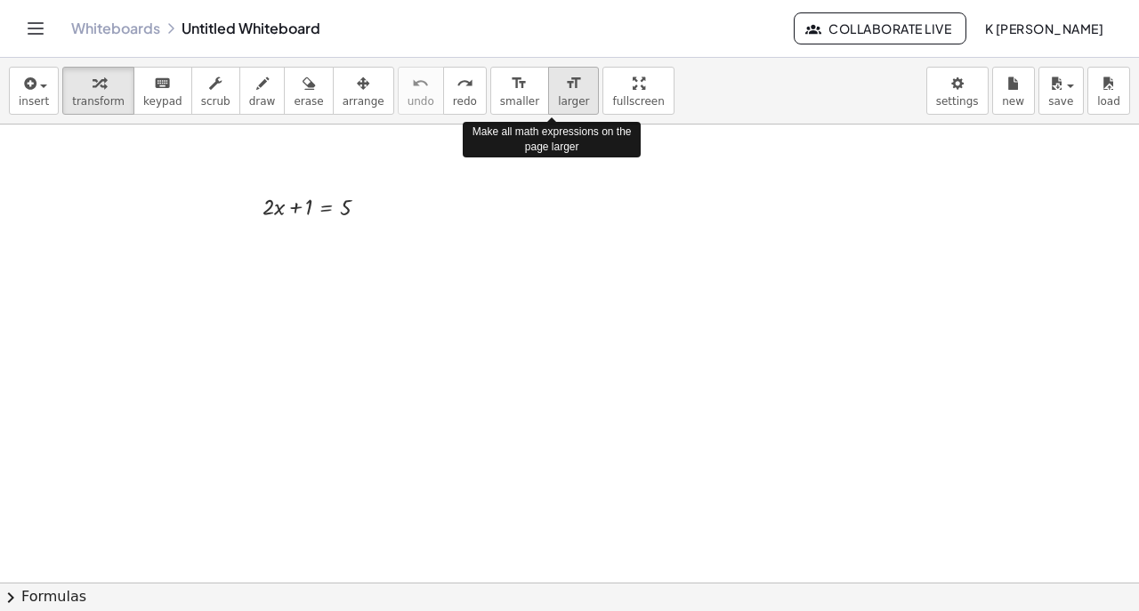
click at [558, 100] on span "larger" at bounding box center [573, 101] width 31 height 12
click at [558, 95] on span "larger" at bounding box center [573, 101] width 31 height 12
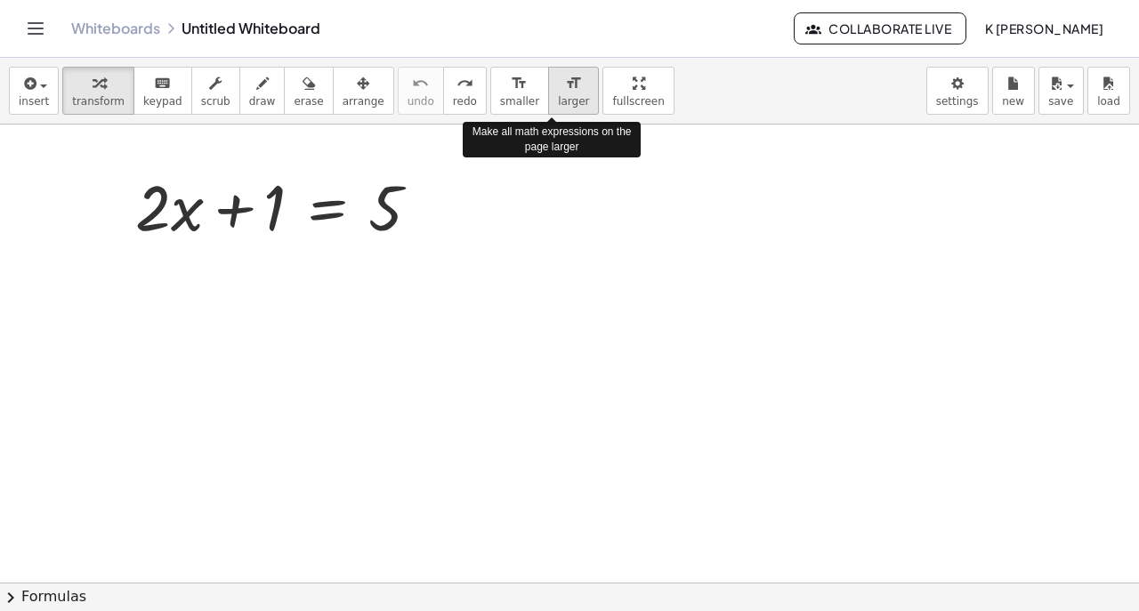
click at [558, 97] on span "larger" at bounding box center [573, 101] width 31 height 12
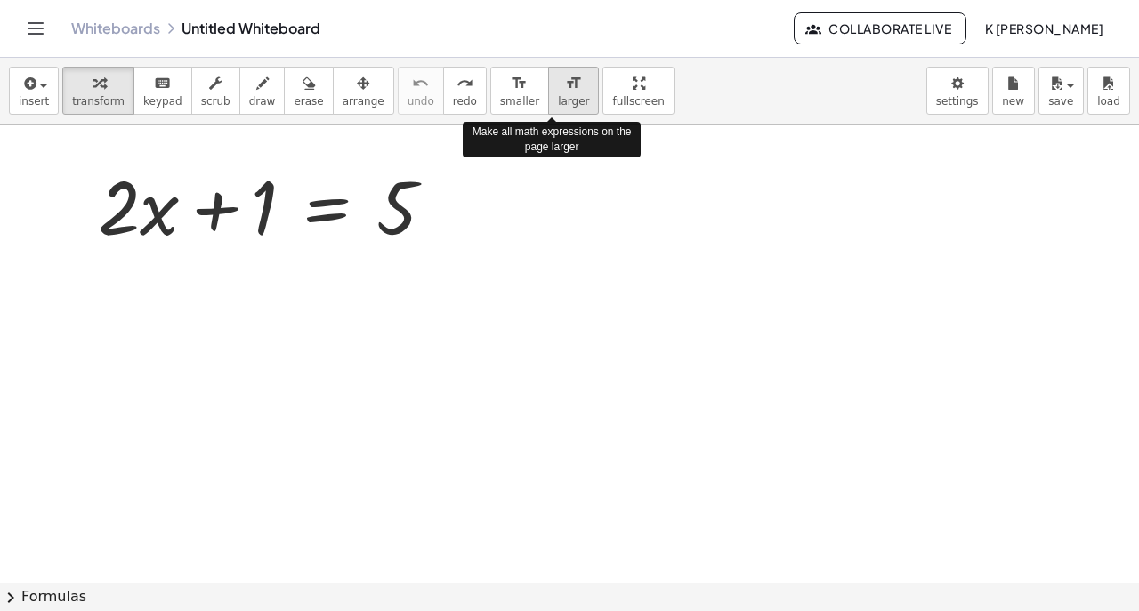
click at [558, 97] on span "larger" at bounding box center [573, 101] width 31 height 12
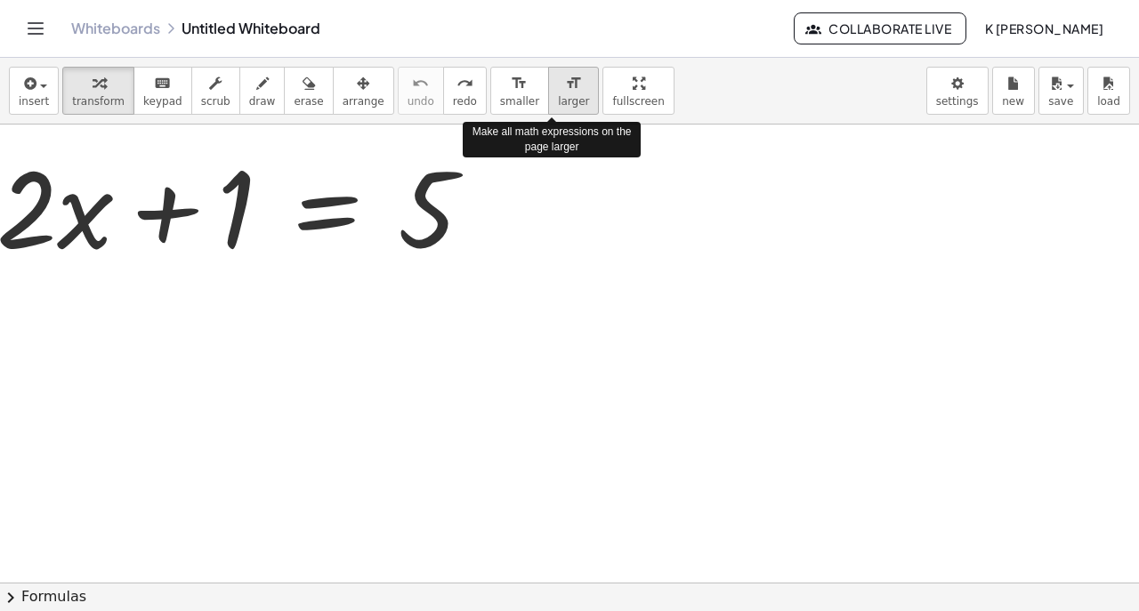
click at [558, 97] on span "larger" at bounding box center [573, 101] width 31 height 12
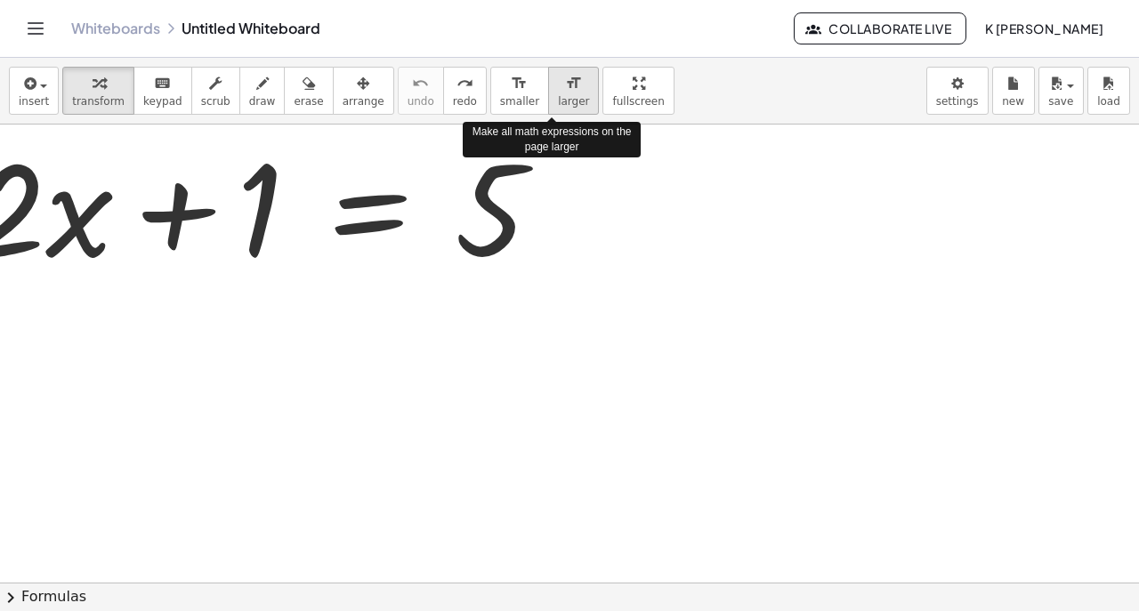
click at [558, 97] on span "larger" at bounding box center [573, 101] width 31 height 12
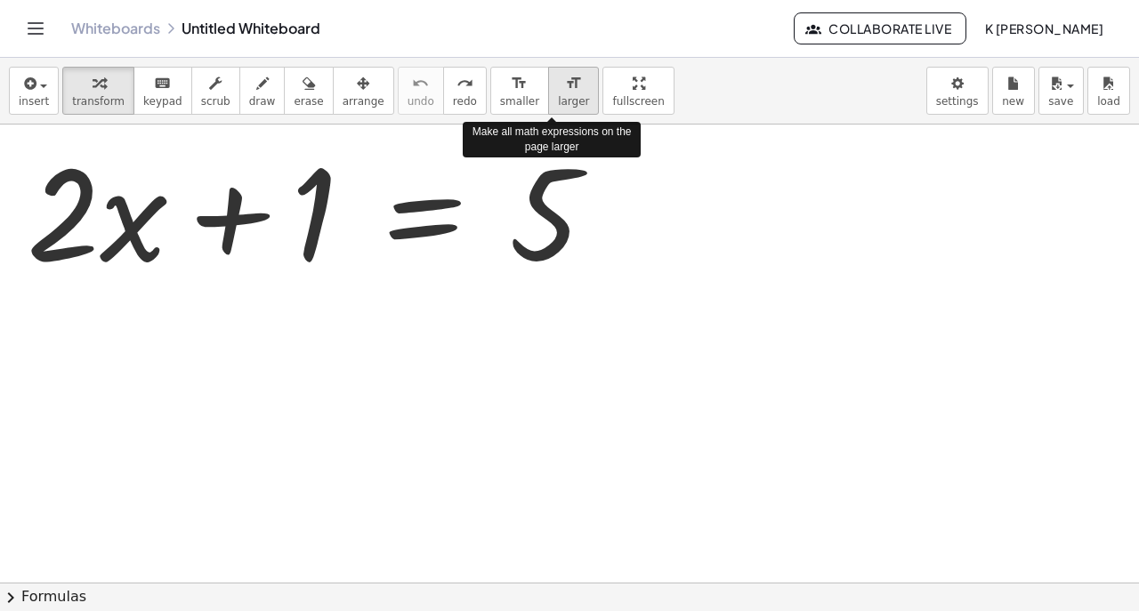
click at [558, 97] on span "larger" at bounding box center [573, 101] width 31 height 12
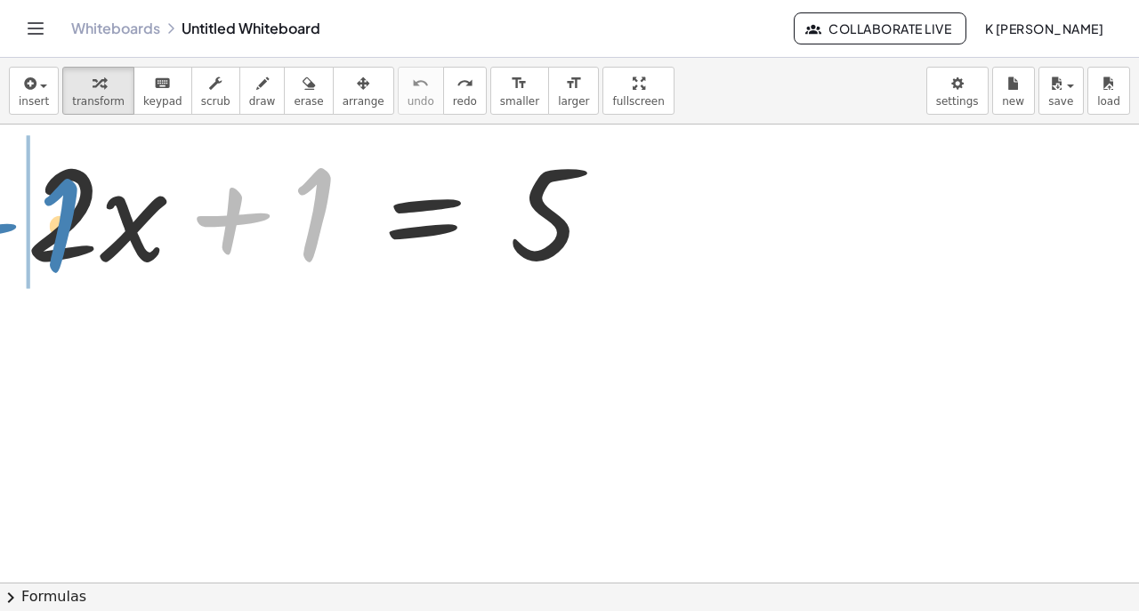
drag, startPoint x: 310, startPoint y: 261, endPoint x: 77, endPoint y: 262, distance: 234.0
click at [77, 262] on div at bounding box center [319, 210] width 602 height 163
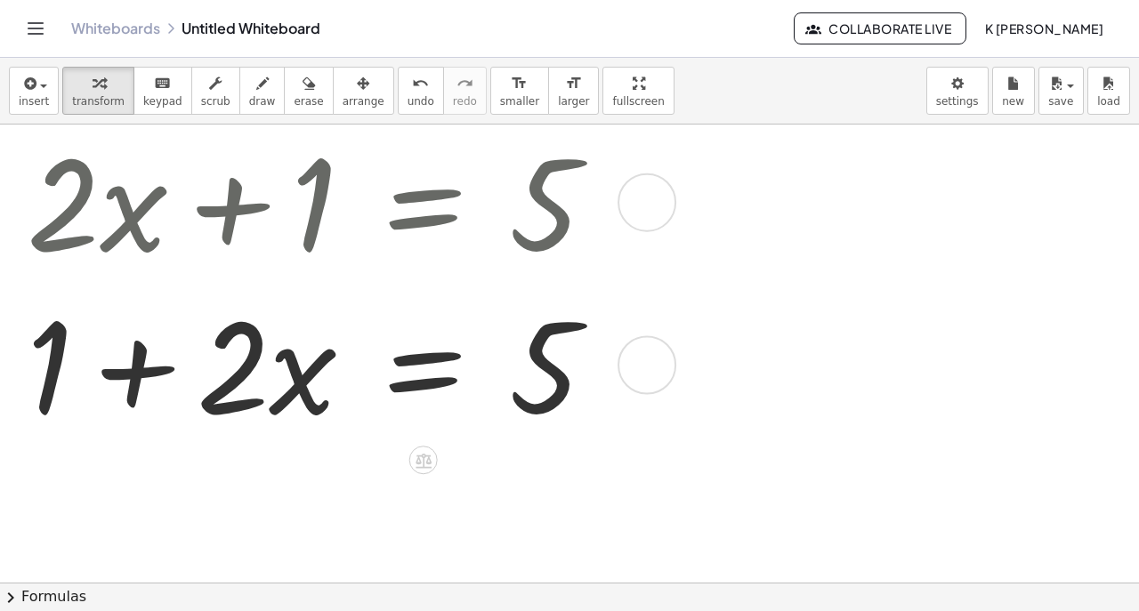
scroll to position [7, 0]
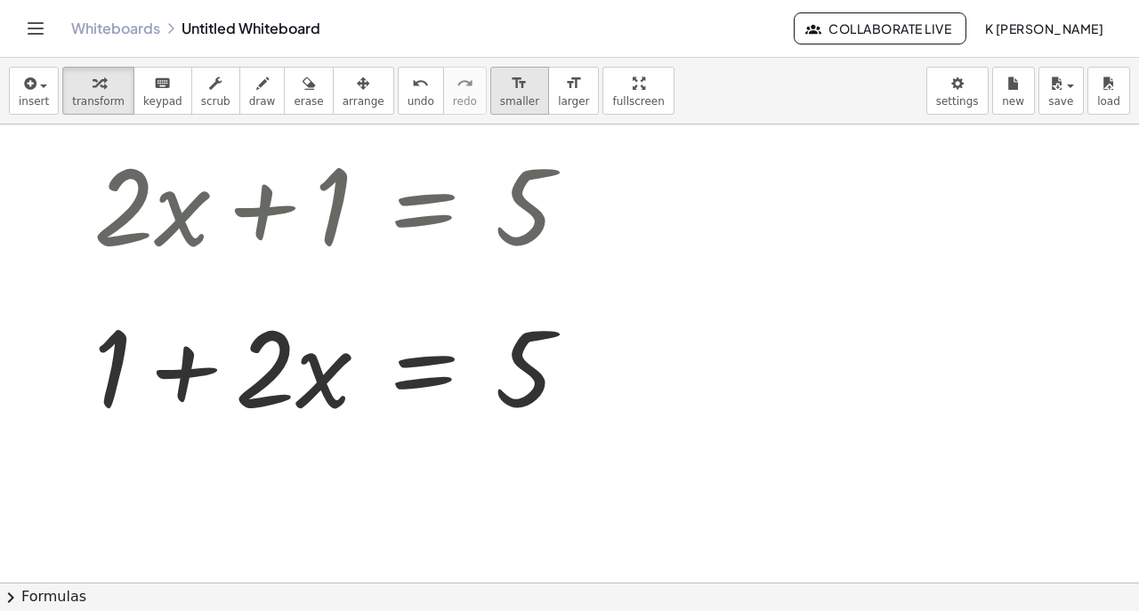
click at [511, 78] on icon "format_size" at bounding box center [519, 83] width 17 height 21
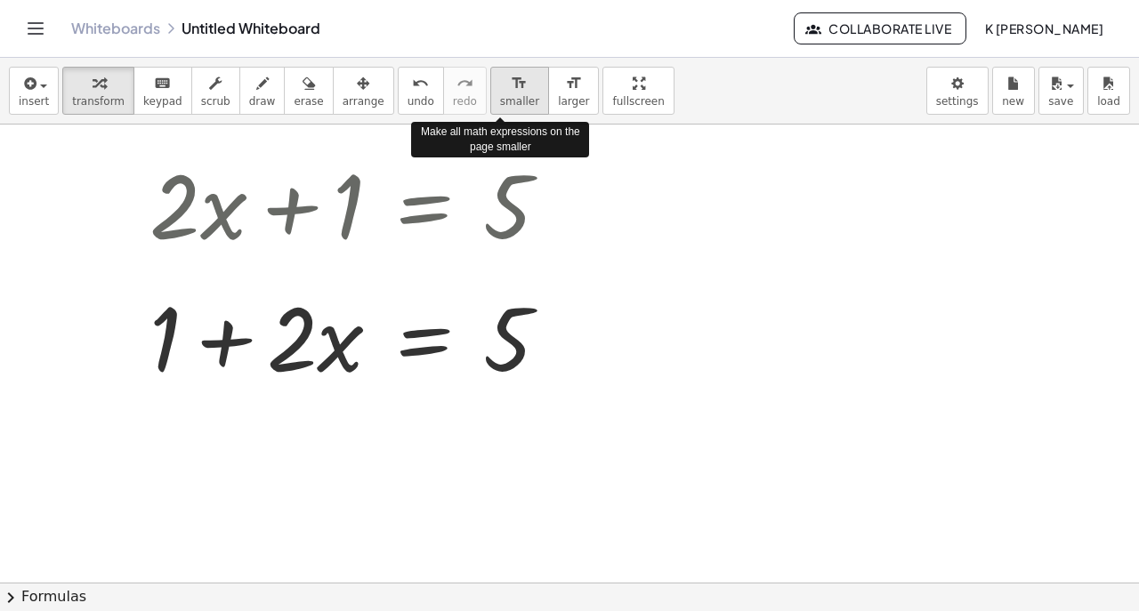
click at [511, 78] on icon "format_size" at bounding box center [519, 83] width 17 height 21
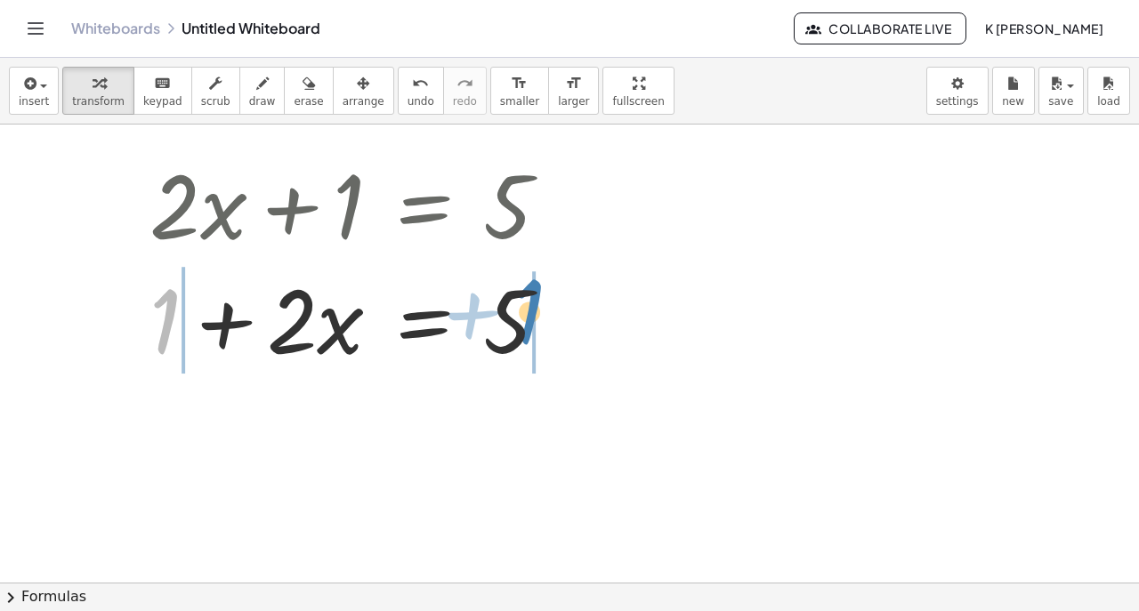
drag, startPoint x: 168, startPoint y: 316, endPoint x: 529, endPoint y: 302, distance: 361.4
click at [529, 302] on div at bounding box center [356, 318] width 431 height 115
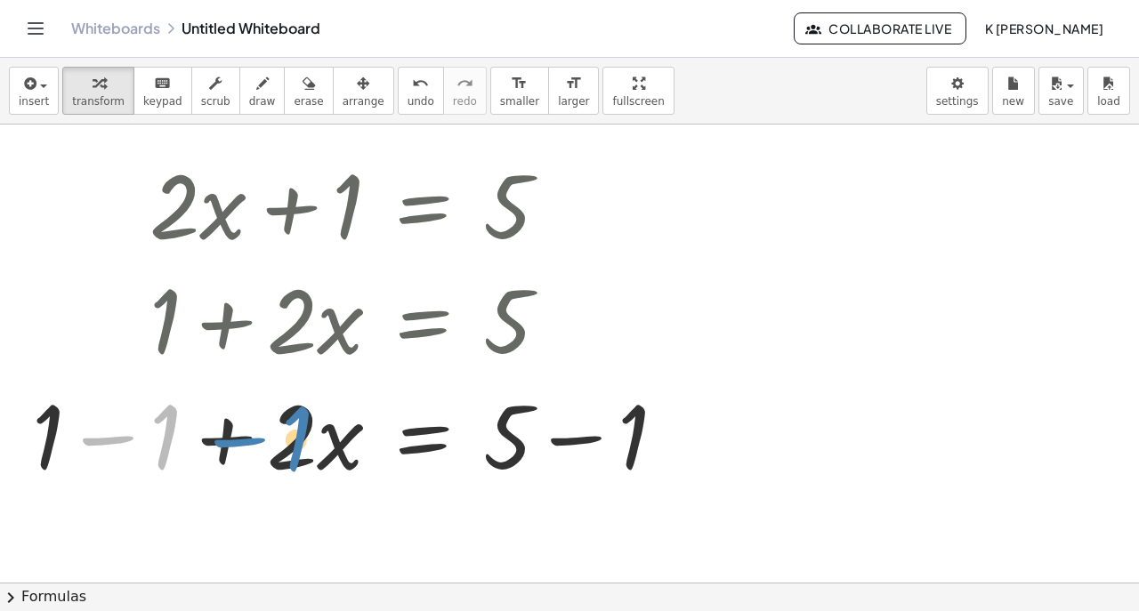
drag, startPoint x: 152, startPoint y: 442, endPoint x: 282, endPoint y: 442, distance: 129.9
click at [282, 442] on div at bounding box center [356, 433] width 666 height 115
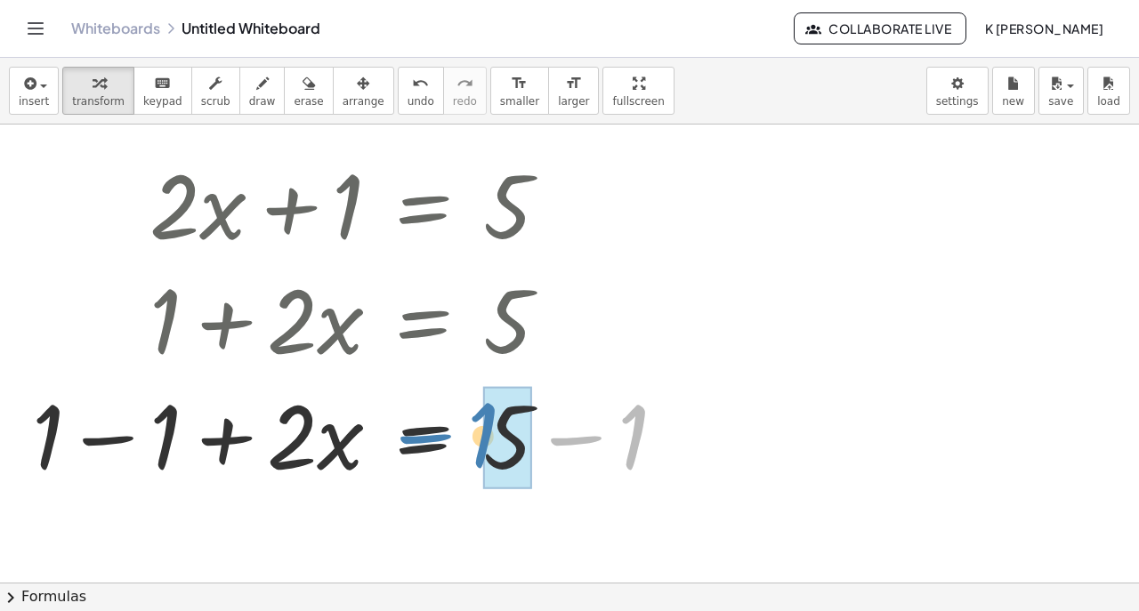
drag, startPoint x: 636, startPoint y: 437, endPoint x: 498, endPoint y: 435, distance: 137.9
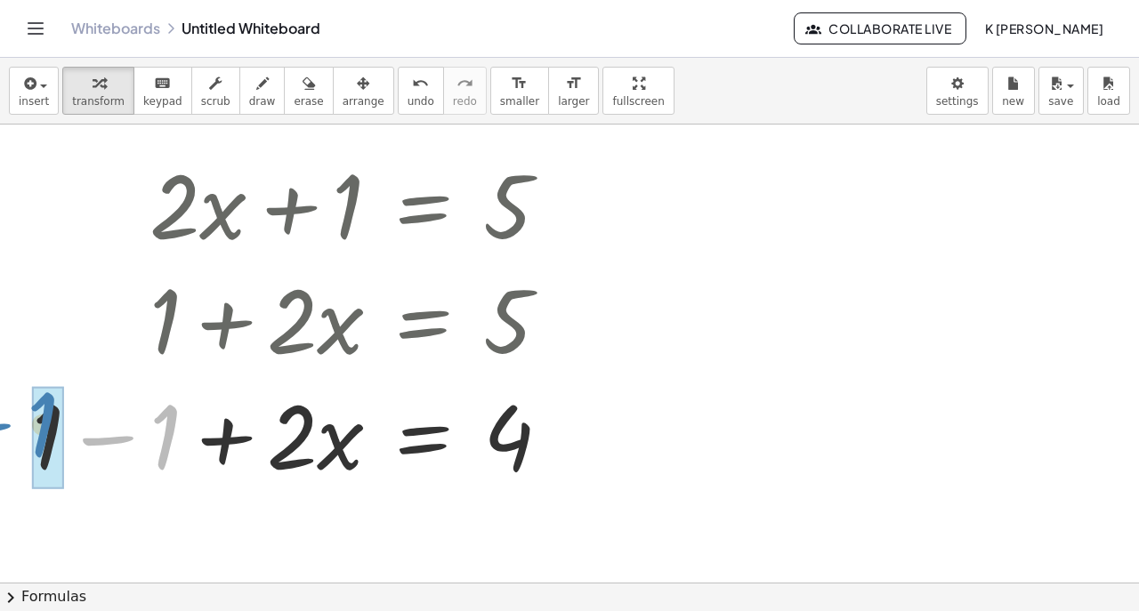
drag, startPoint x: 157, startPoint y: 441, endPoint x: 34, endPoint y: 428, distance: 124.4
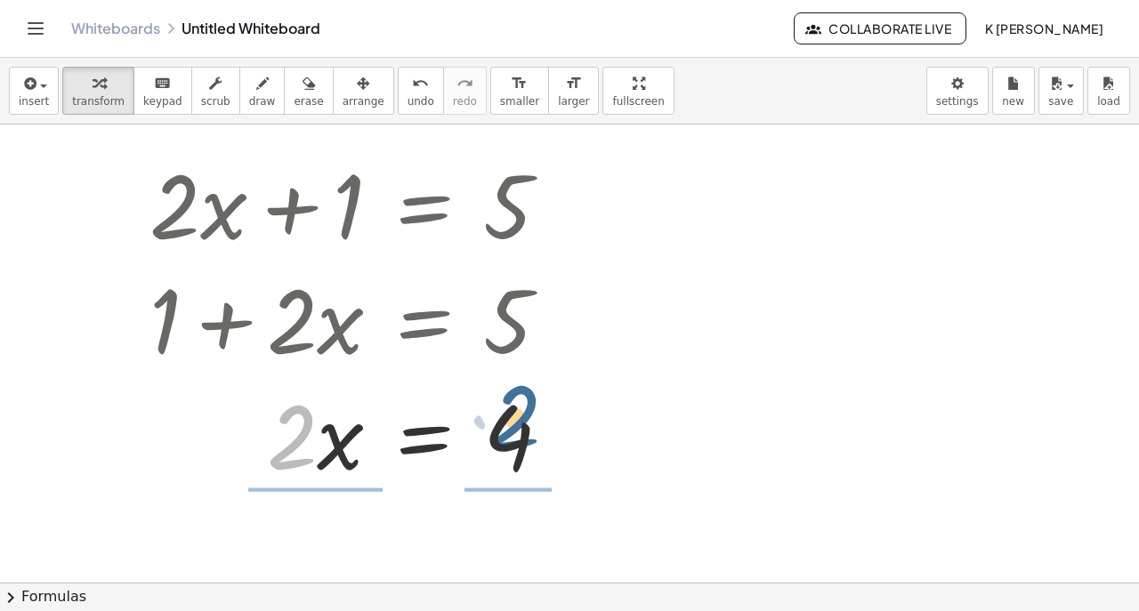
drag, startPoint x: 286, startPoint y: 434, endPoint x: 516, endPoint y: 421, distance: 230.8
click at [516, 421] on div at bounding box center [357, 433] width 433 height 115
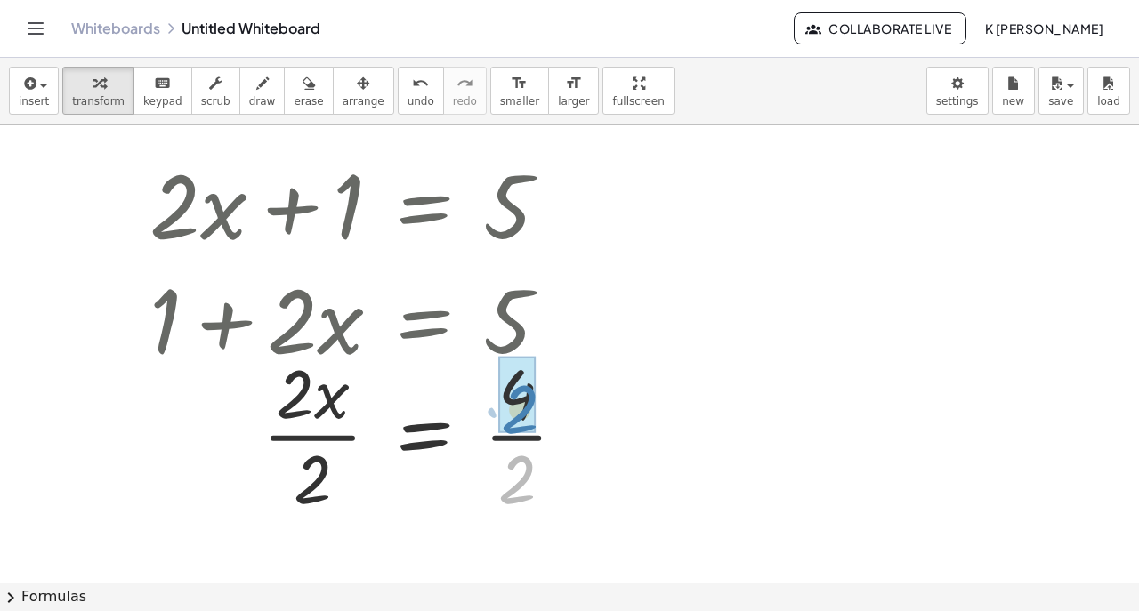
drag, startPoint x: 519, startPoint y: 488, endPoint x: 524, endPoint y: 415, distance: 74.0
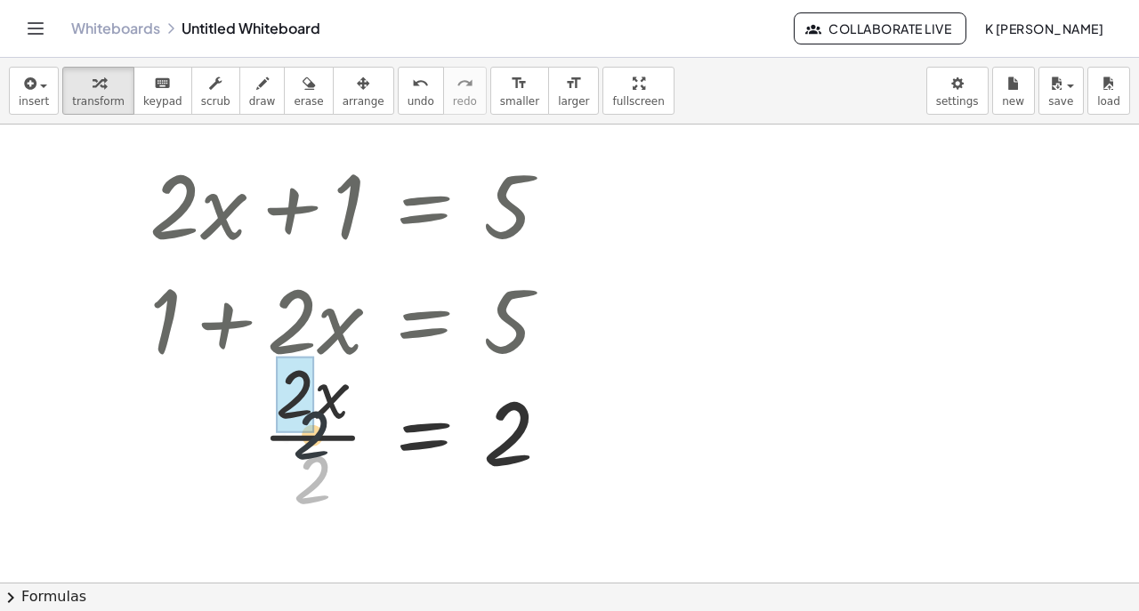
drag, startPoint x: 311, startPoint y: 497, endPoint x: 305, endPoint y: 446, distance: 52.0
click at [305, 446] on div at bounding box center [357, 434] width 432 height 174
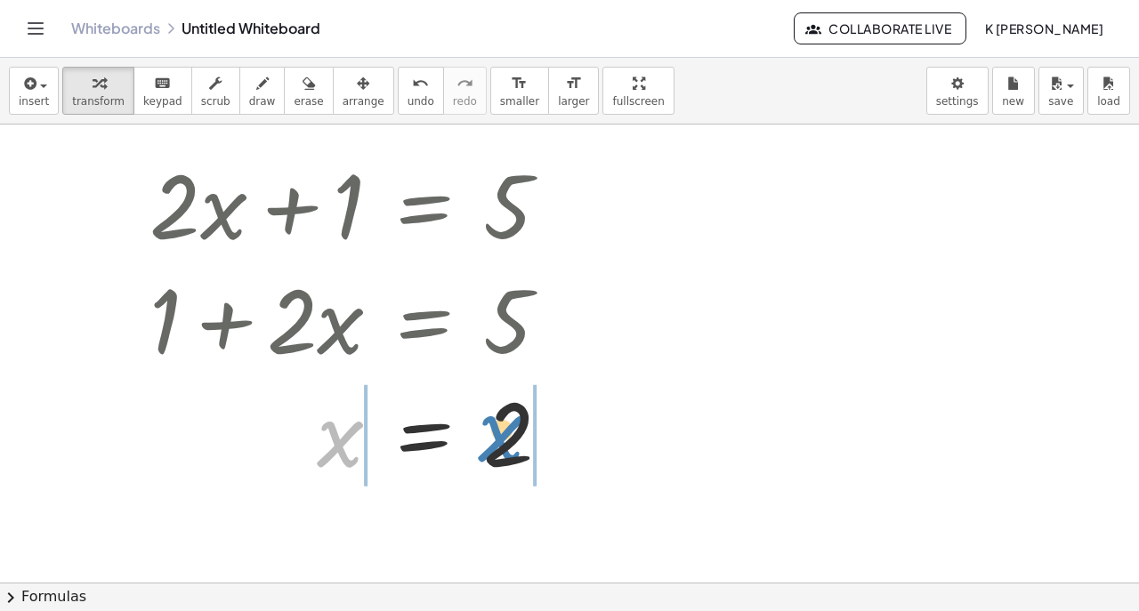
drag, startPoint x: 325, startPoint y: 448, endPoint x: 498, endPoint y: 438, distance: 173.8
click at [498, 438] on div at bounding box center [357, 434] width 432 height 110
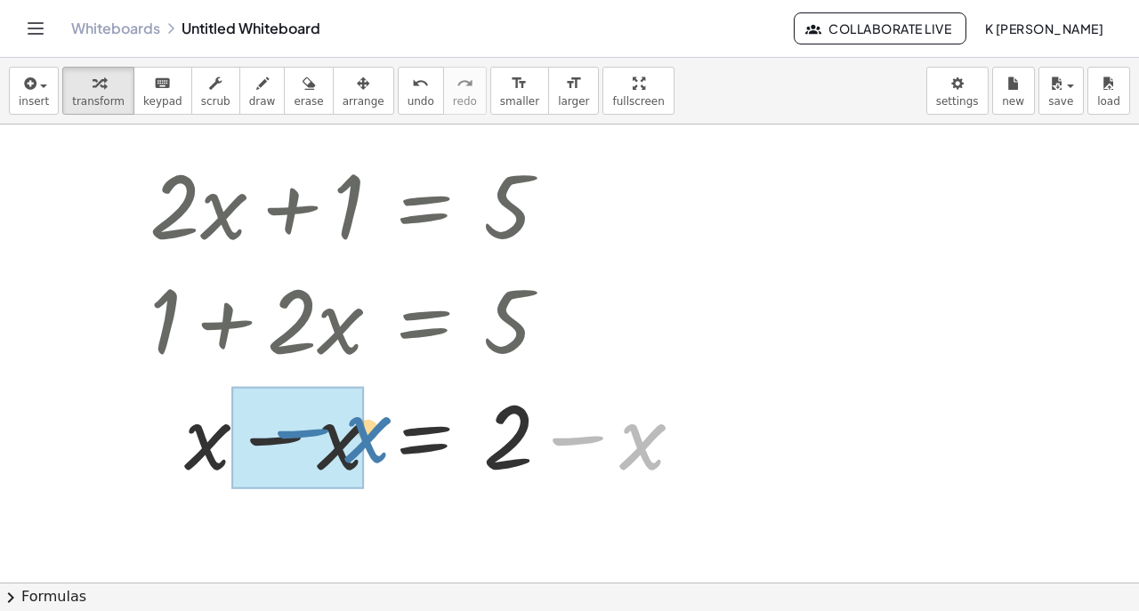
drag, startPoint x: 638, startPoint y: 446, endPoint x: 332, endPoint y: 440, distance: 306.1
